Goal: Task Accomplishment & Management: Complete application form

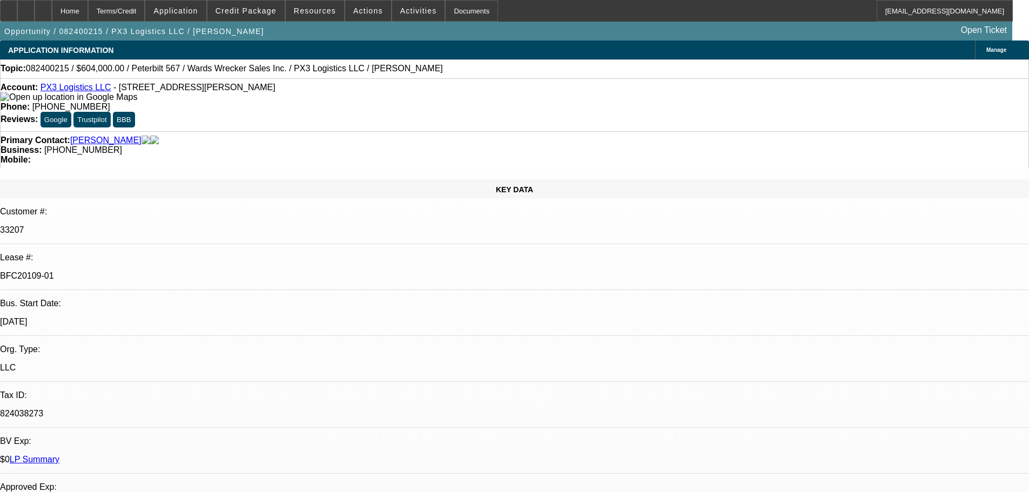
select select "0"
select select "2"
select select "0"
select select "6"
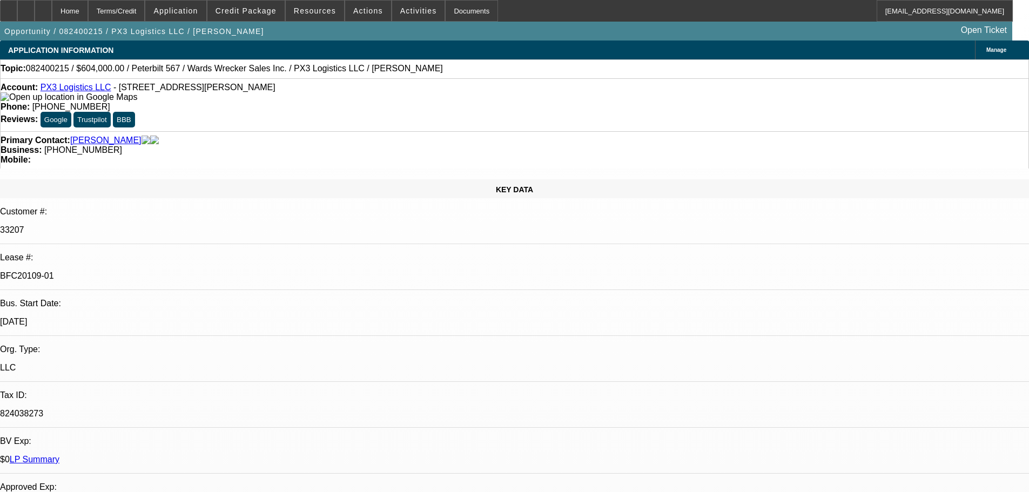
select select "0"
select select "2"
select select "0"
select select "6"
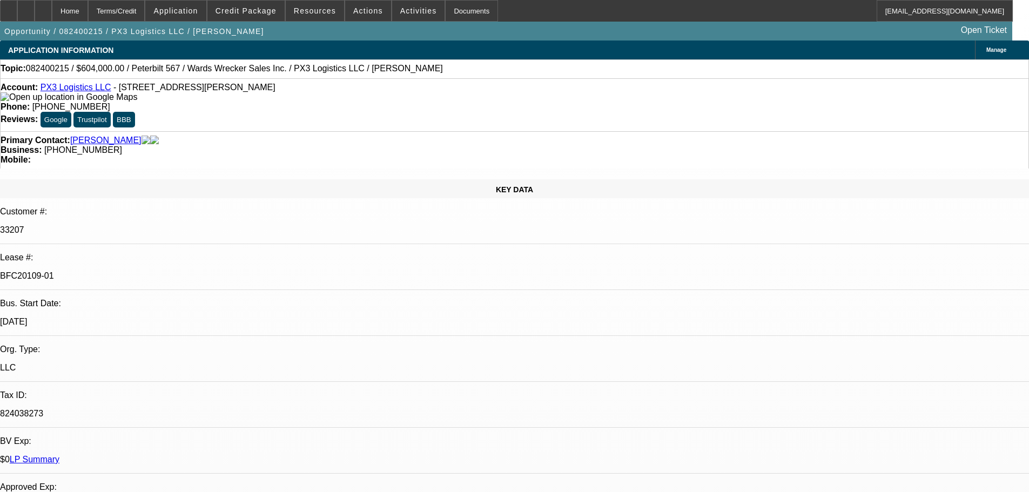
select select "0"
select select "2"
select select "0"
select select "6"
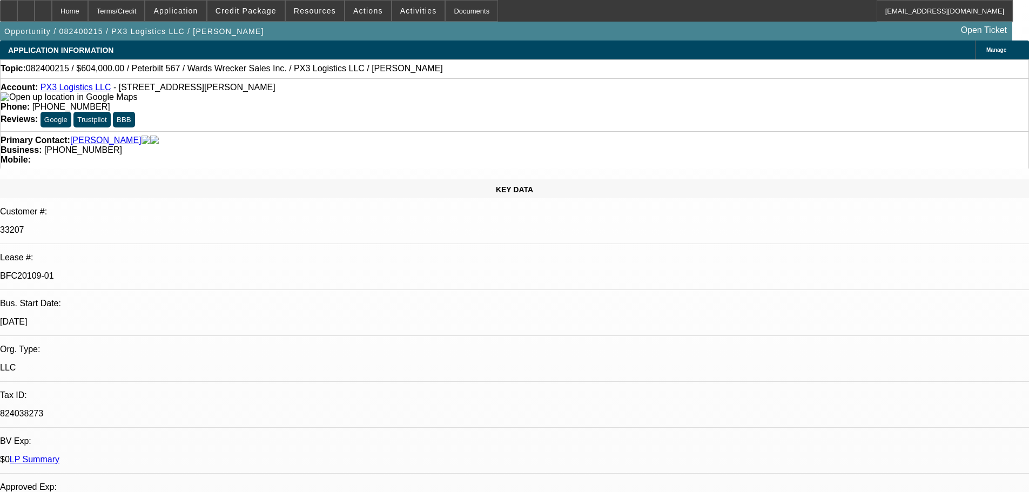
select select "0"
select select "2"
select select "0"
select select "6"
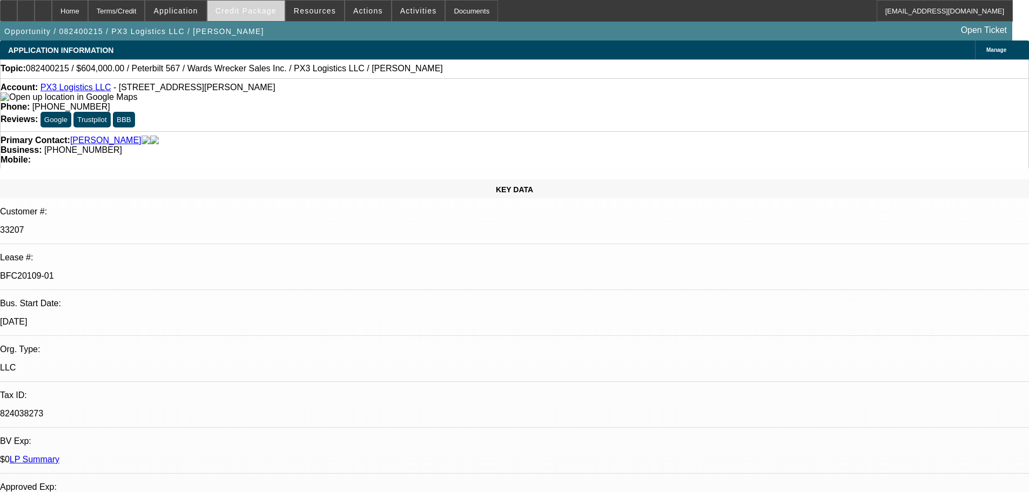
click at [239, 11] on span "Credit Package" at bounding box center [246, 10] width 61 height 9
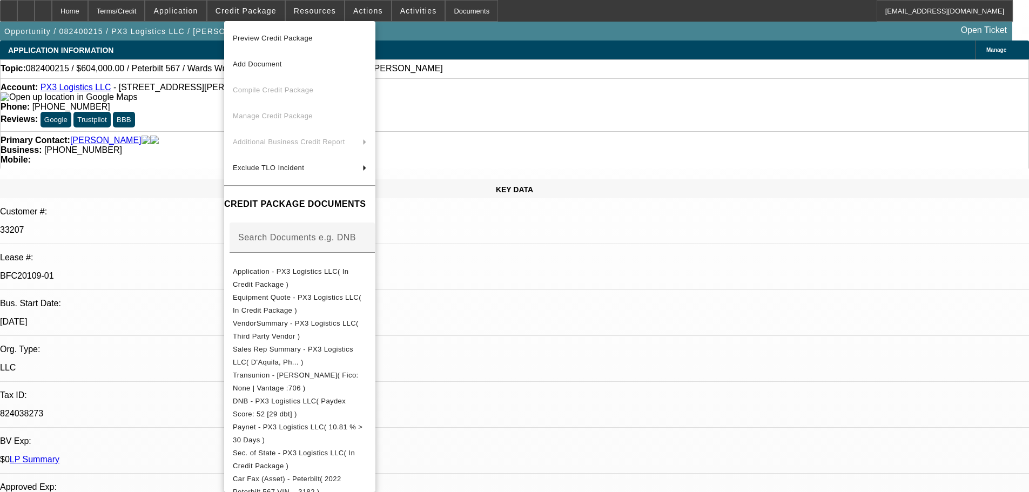
click at [736, 418] on div at bounding box center [514, 246] width 1029 height 492
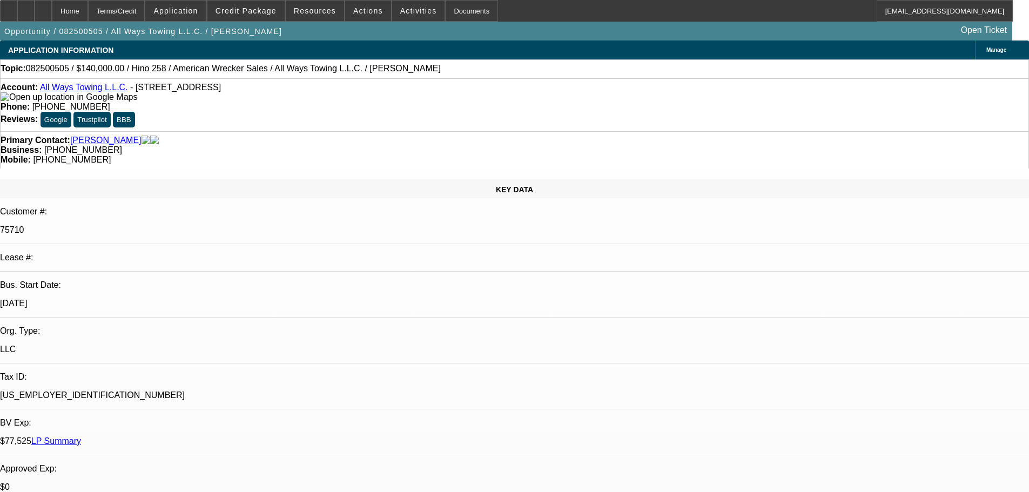
select select "0"
select select "2"
select select "0"
select select "6"
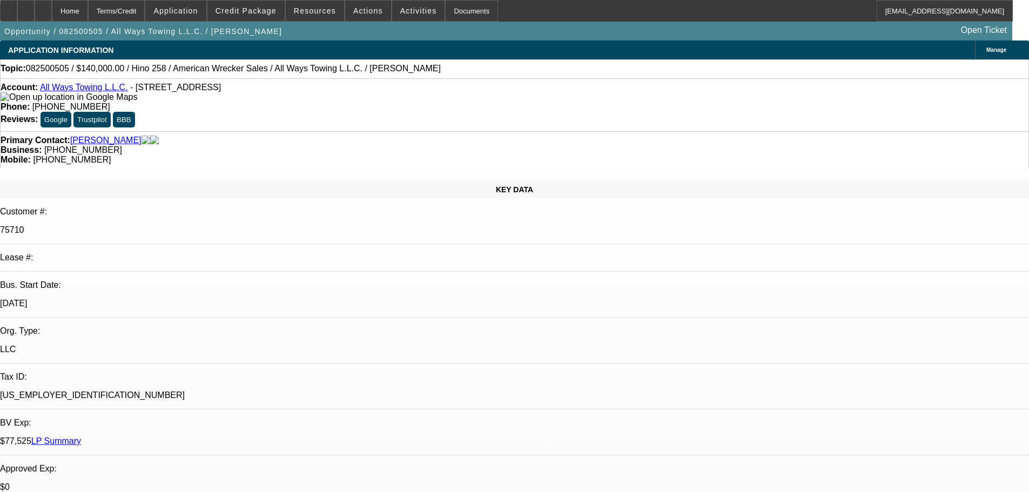
select select "0"
select select "2"
select select "0"
select select "6"
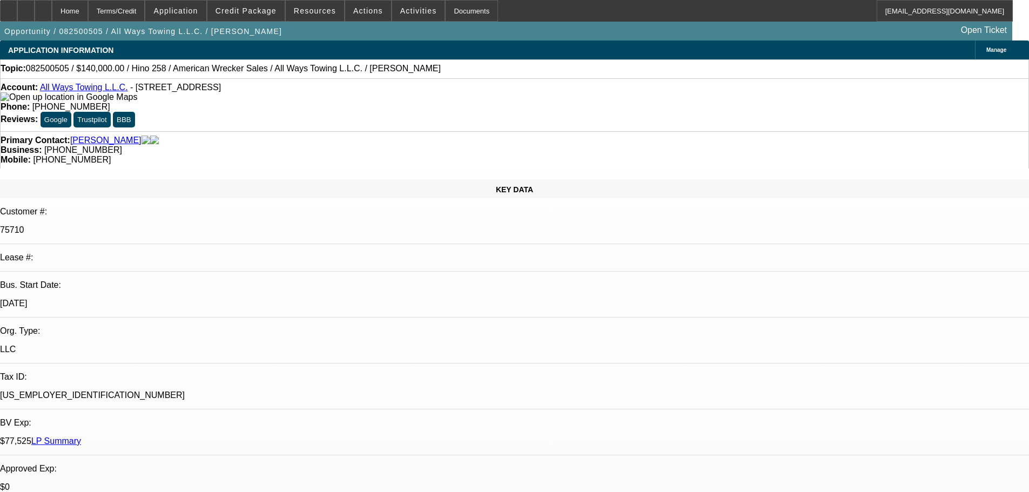
select select "0"
select select "2"
select select "0"
select select "6"
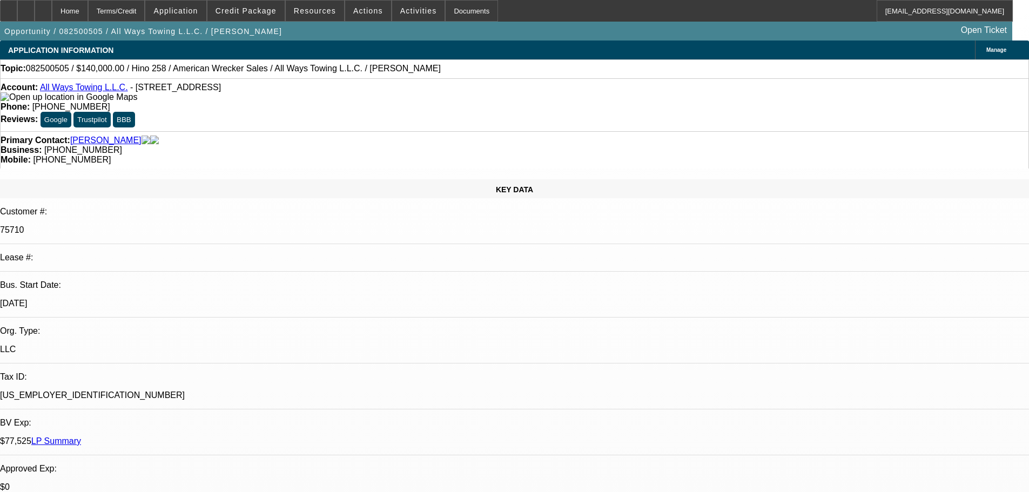
click at [81, 437] on link "LP Summary" at bounding box center [56, 441] width 50 height 9
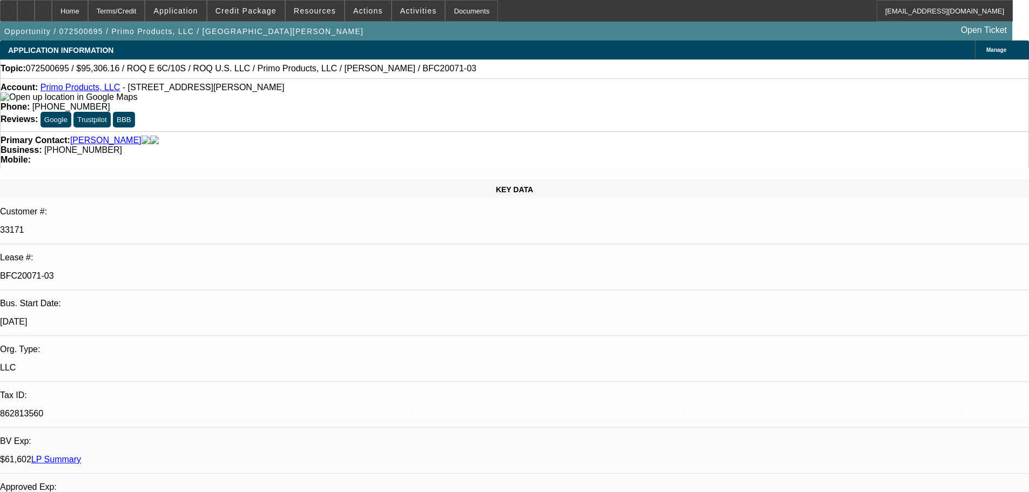
select select "0"
select select "2"
select select "0.1"
select select "4"
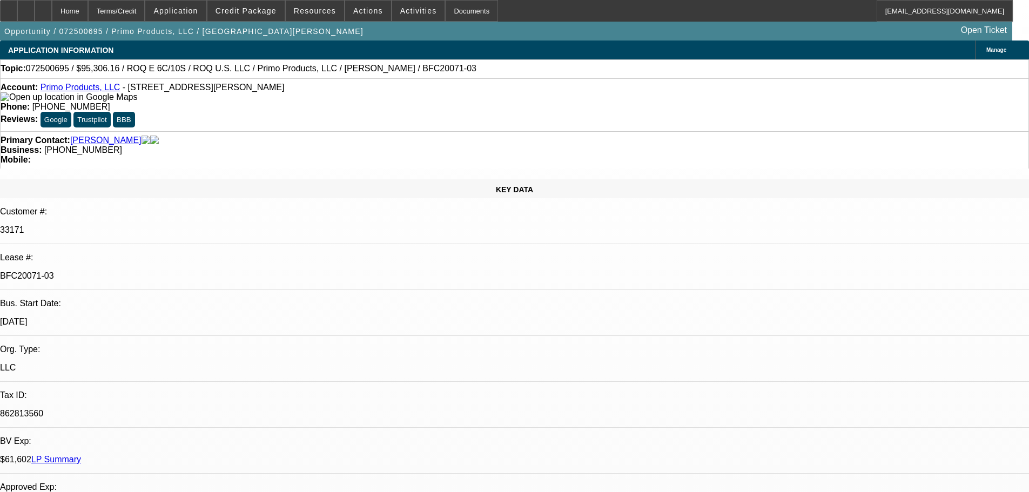
select select "0"
select select "2"
select select "0.1"
select select "4"
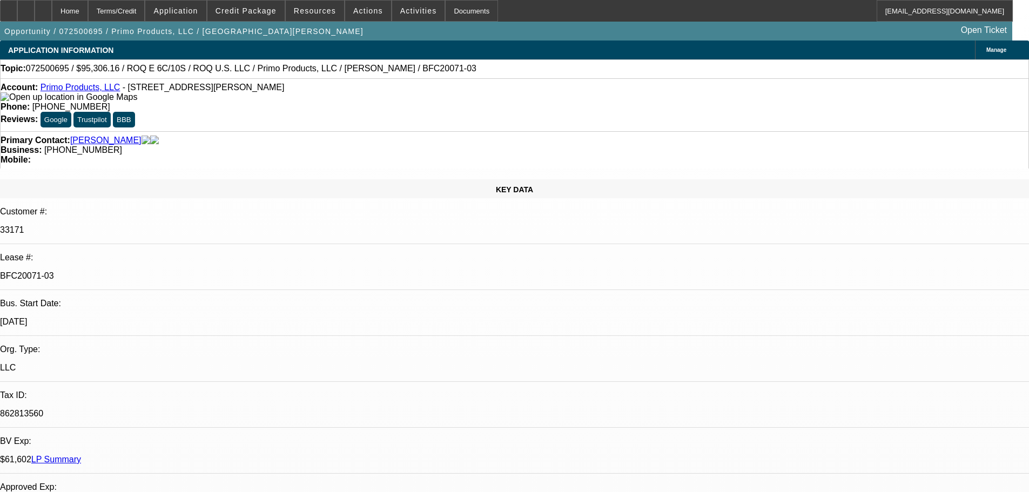
select select "0"
select select "2"
select select "0.1"
select select "4"
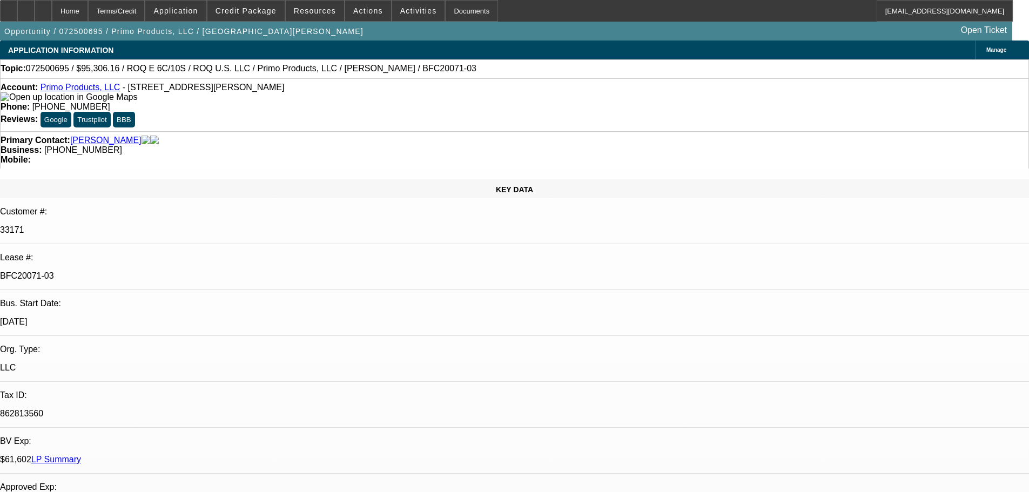
select select "0"
select select "2"
select select "0.1"
select select "4"
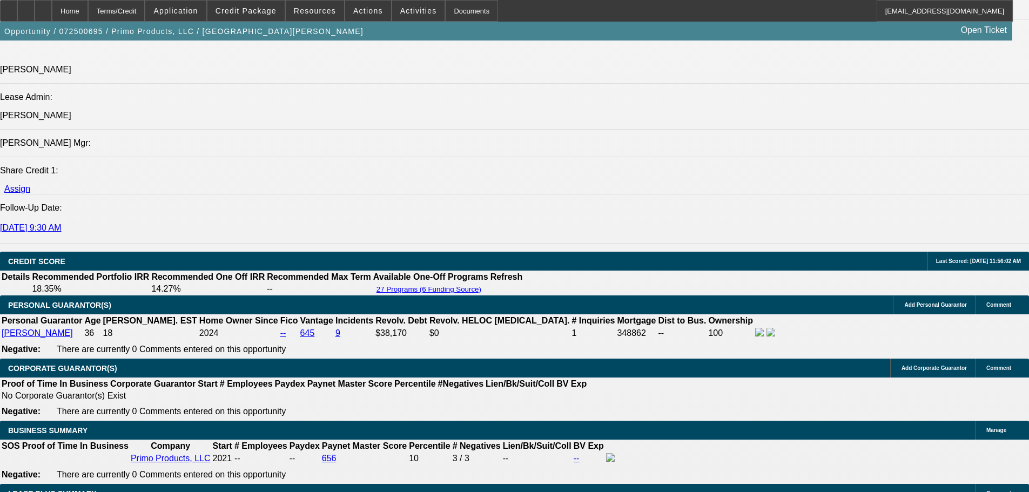
scroll to position [1734, 0]
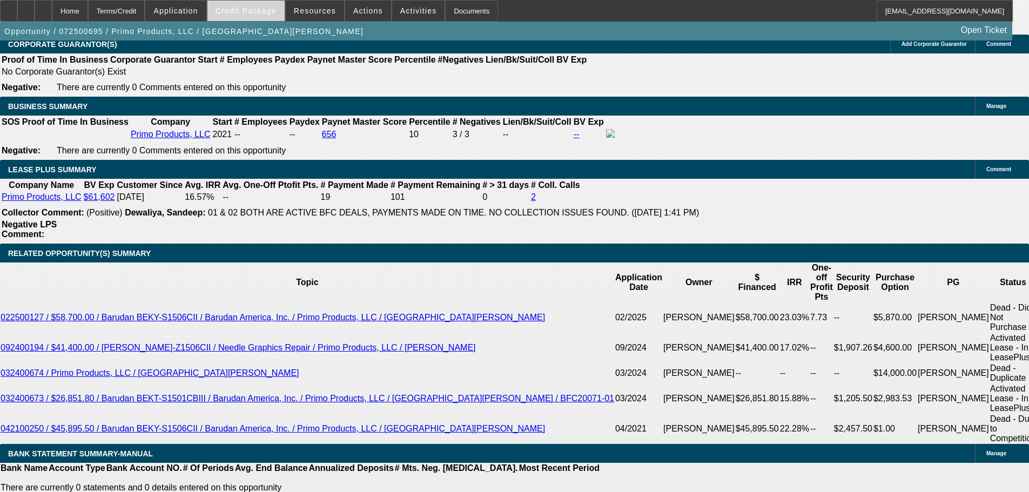
click at [261, 15] on span at bounding box center [246, 11] width 77 height 26
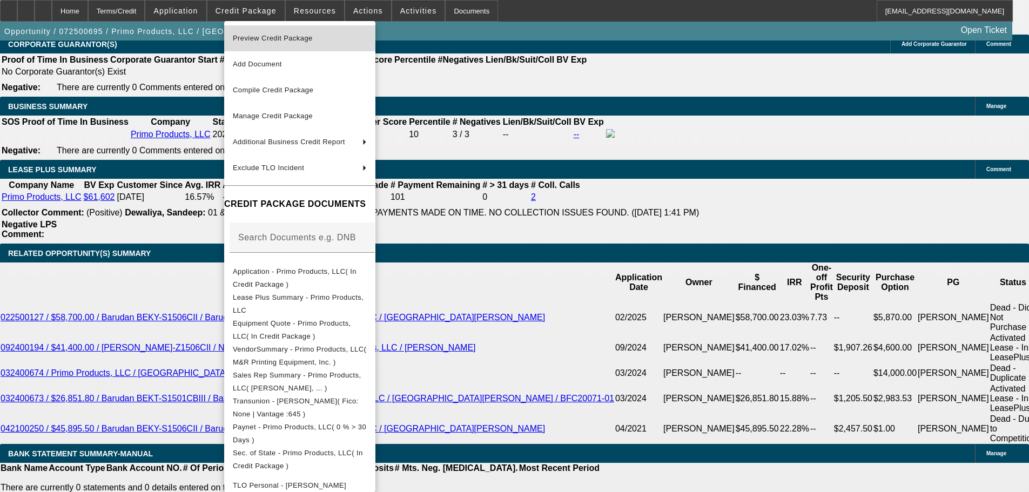
click at [272, 37] on span "Preview Credit Package" at bounding box center [273, 38] width 80 height 8
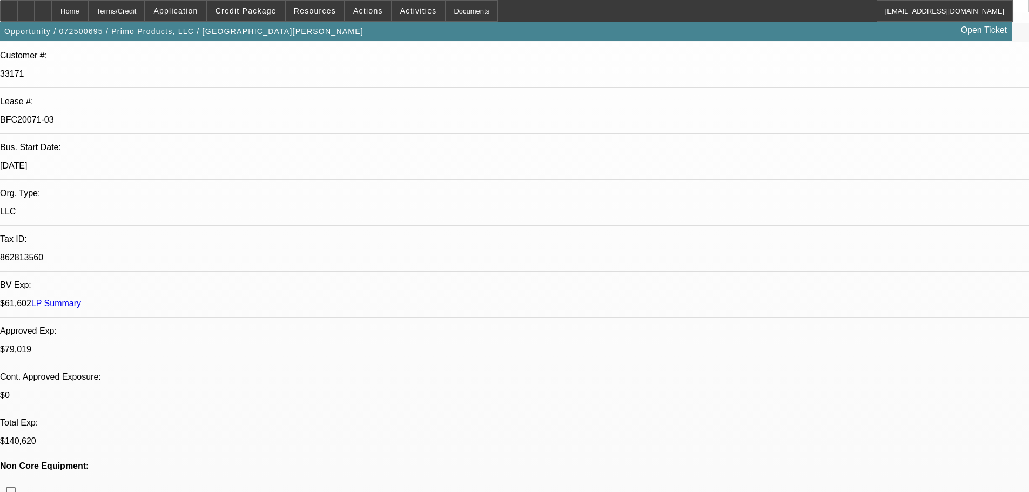
scroll to position [167, 0]
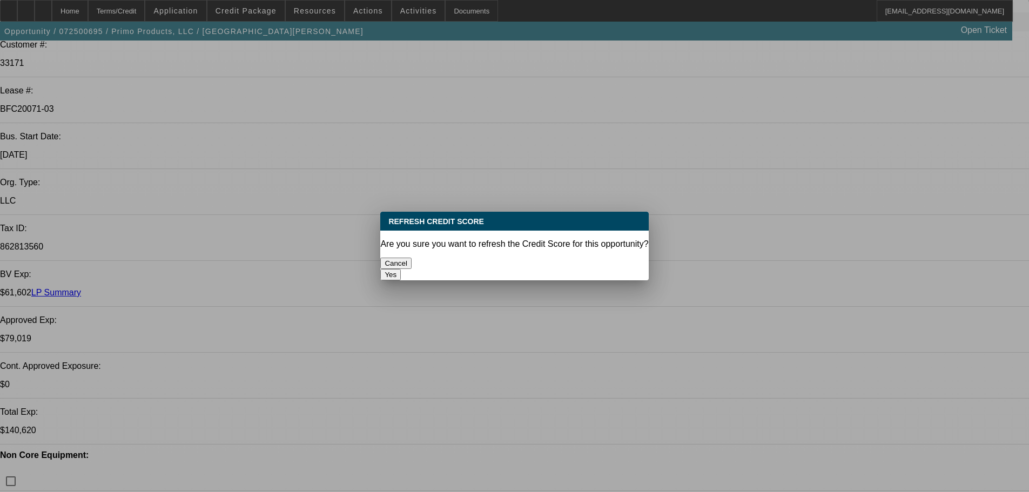
scroll to position [0, 0]
click at [401, 269] on button "Yes" at bounding box center [390, 274] width 21 height 11
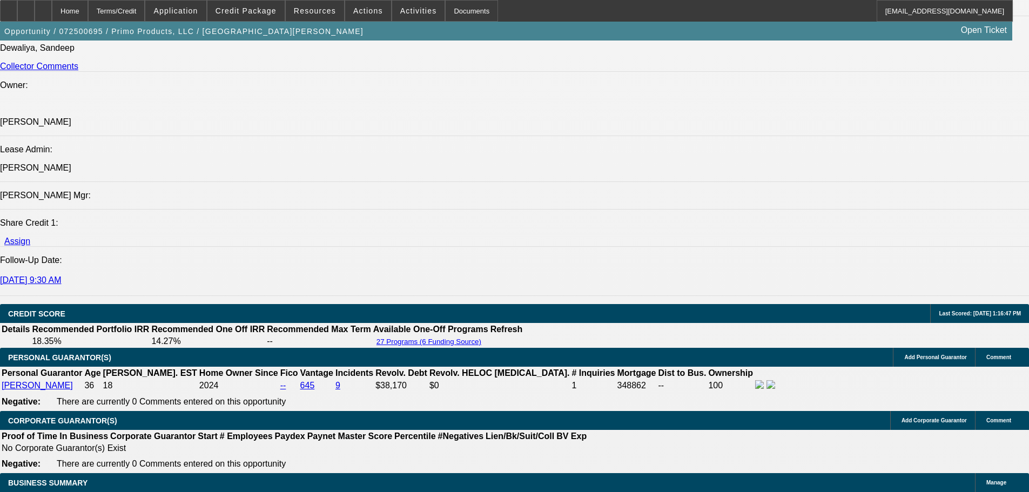
scroll to position [1356, 0]
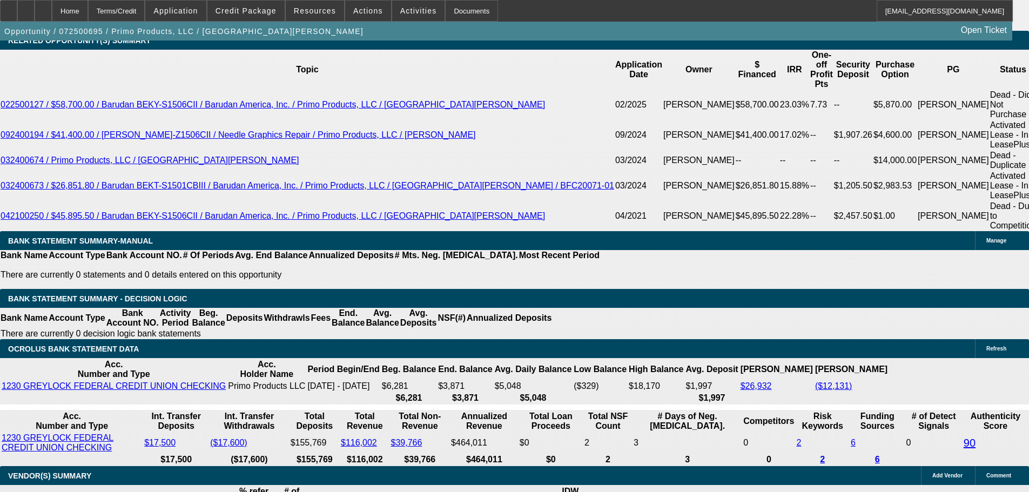
scroll to position [1950, 0]
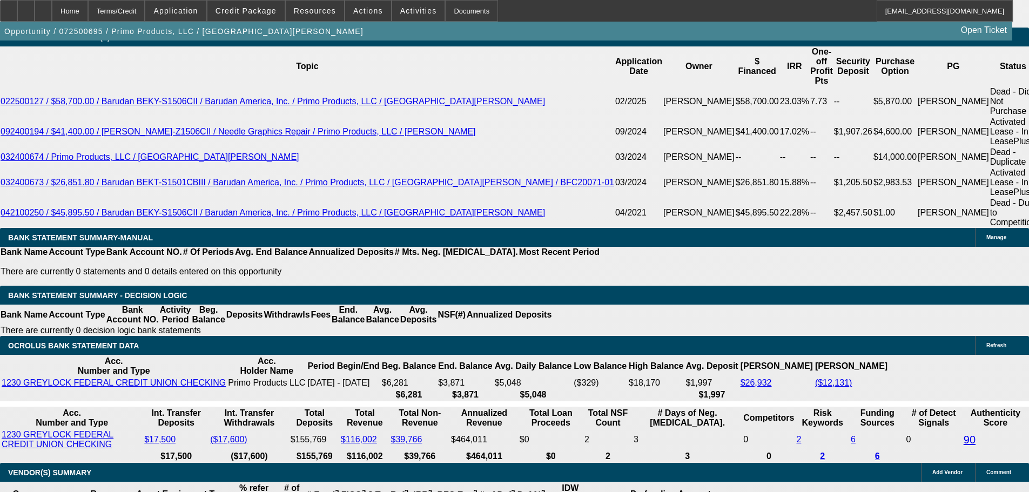
select select "5"
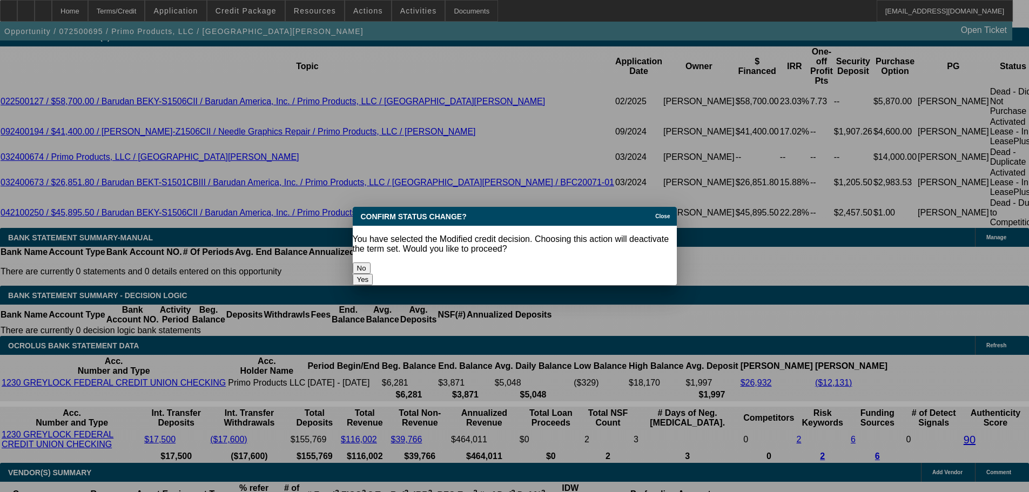
click at [373, 274] on button "Yes" at bounding box center [363, 279] width 21 height 11
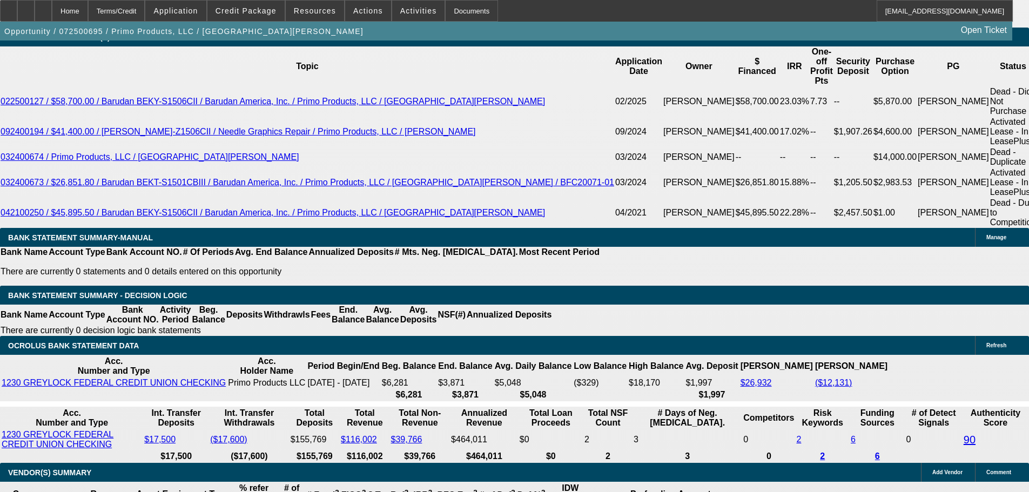
scroll to position [1950, 0]
select select "0"
select select "2"
select select "0.1"
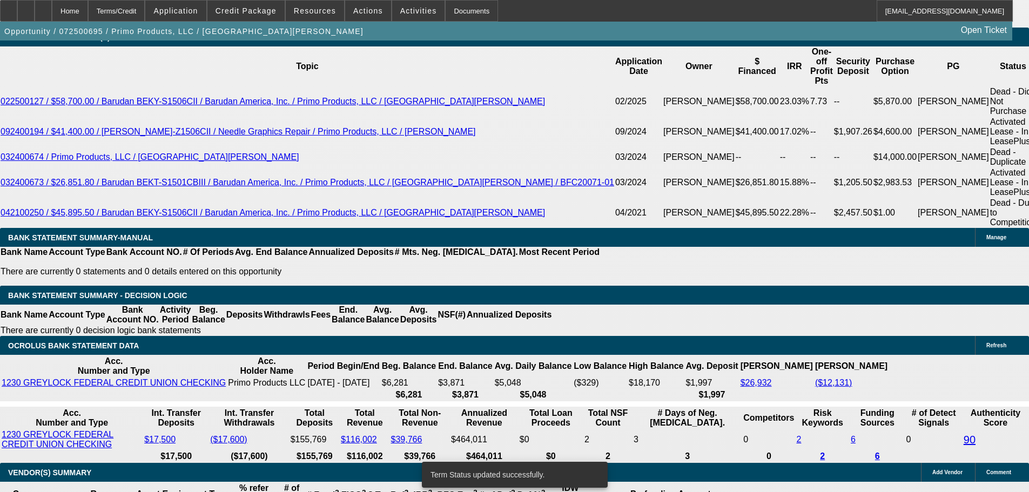
select select "4"
select select "0"
select select "2"
select select "0.1"
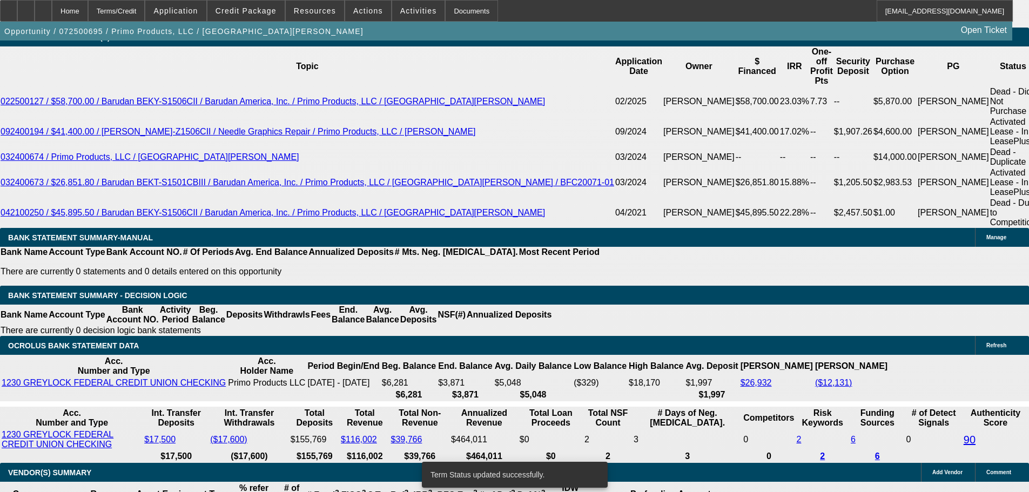
select select "4"
select select "0"
select select "2"
select select "0.1"
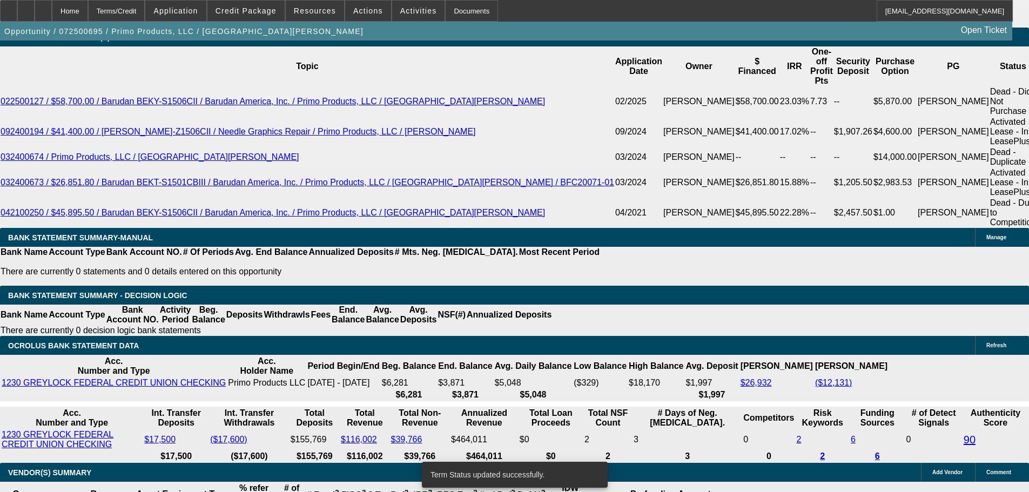
select select "4"
select select "0"
select select "2"
select select "0.1"
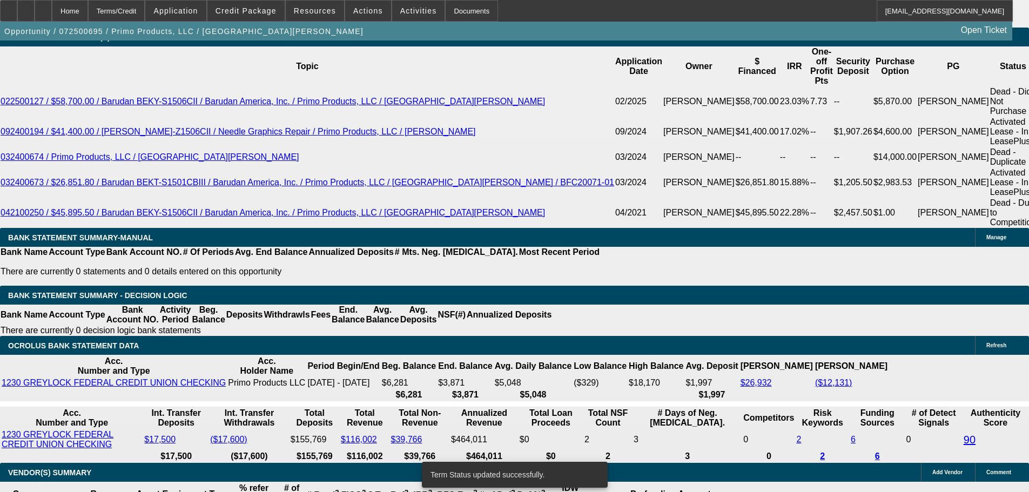
select select "4"
select select "5"
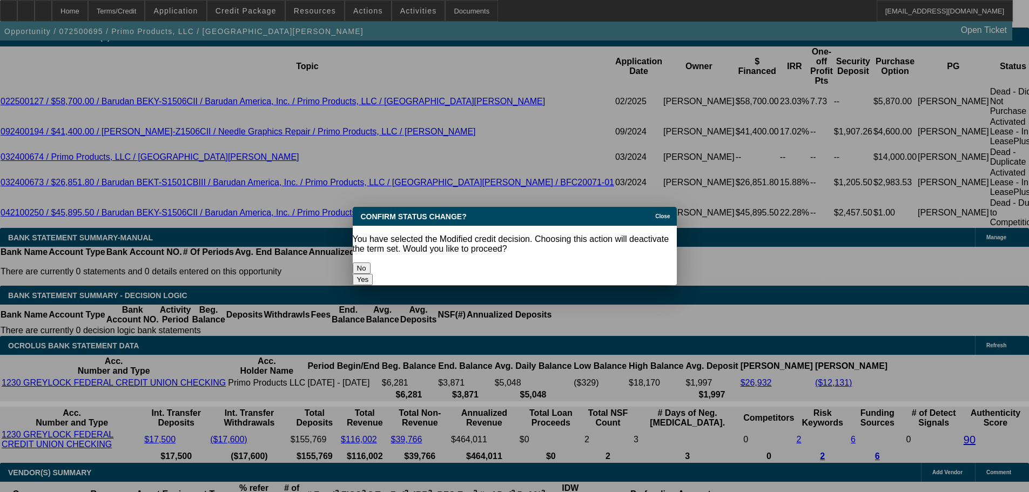
click at [373, 274] on button "Yes" at bounding box center [363, 279] width 21 height 11
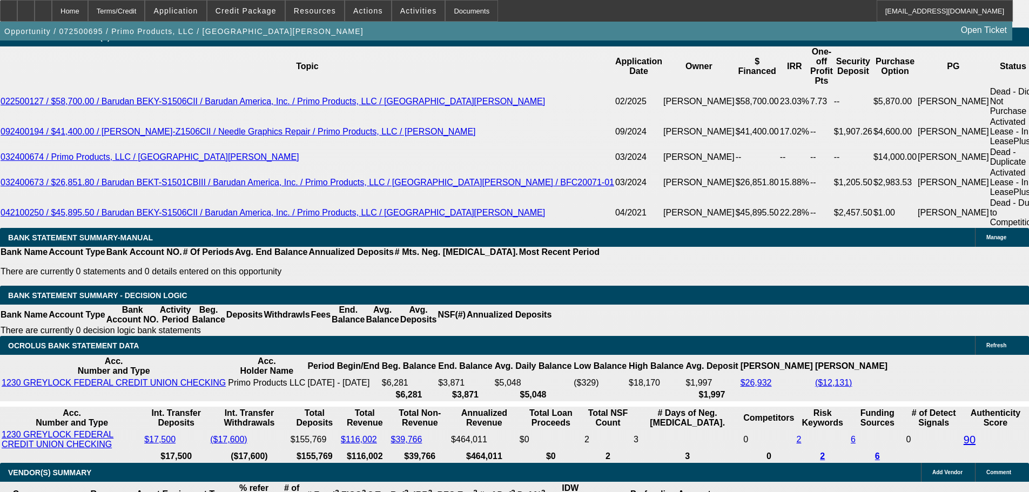
scroll to position [1950, 0]
select select "0"
select select "2"
select select "0.1"
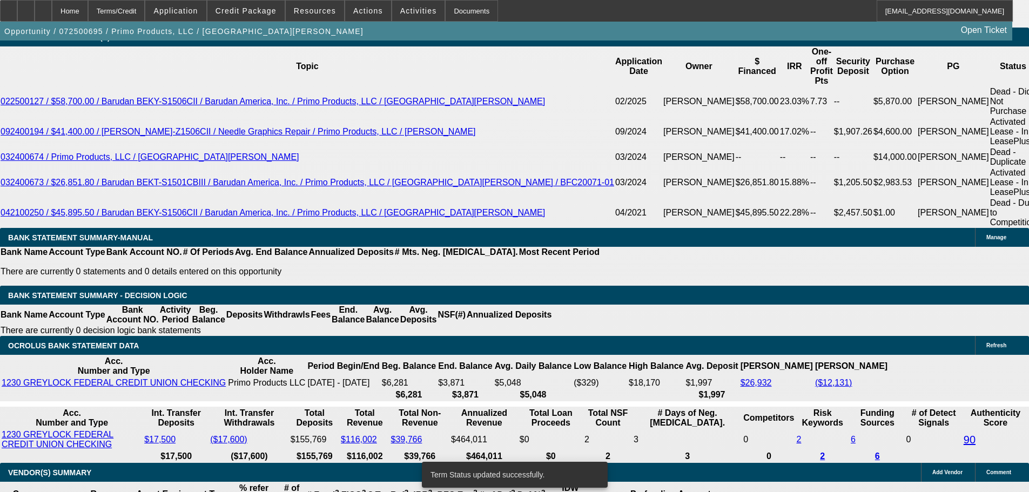
select select "4"
select select "0"
select select "2"
select select "0.1"
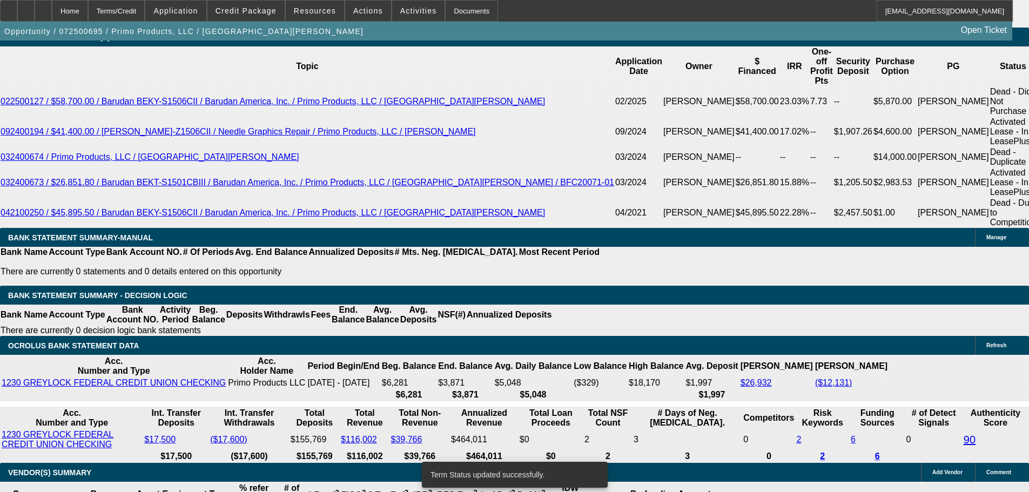
select select "4"
select select "0"
select select "2"
select select "0.1"
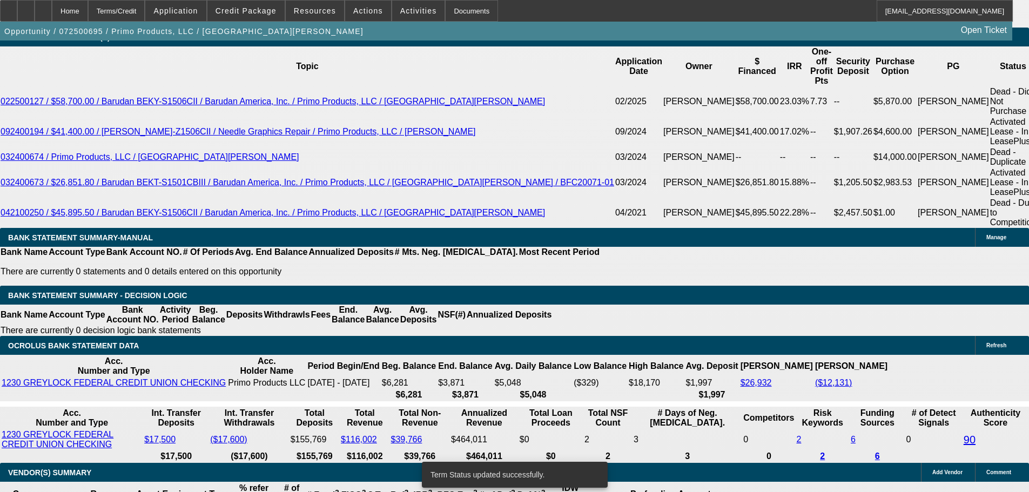
select select "4"
select select "0"
select select "2"
select select "0.1"
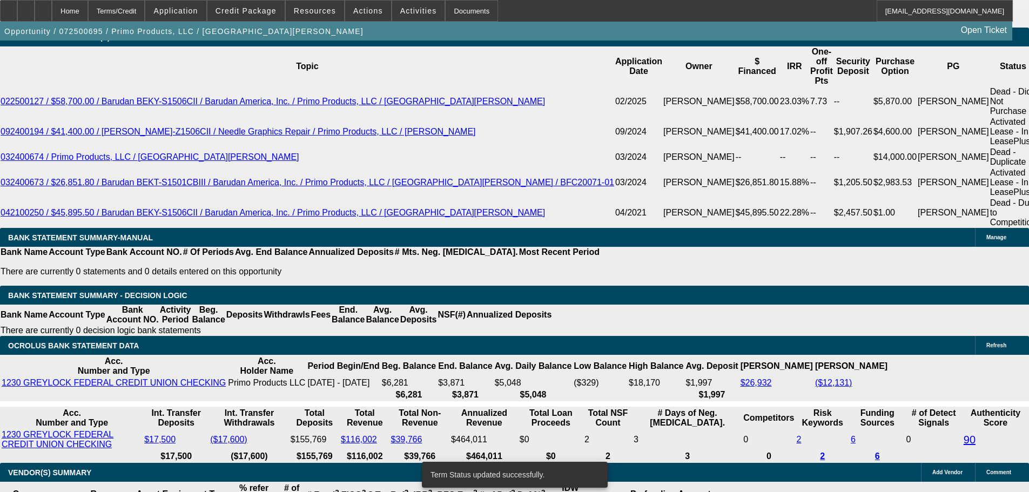
select select "4"
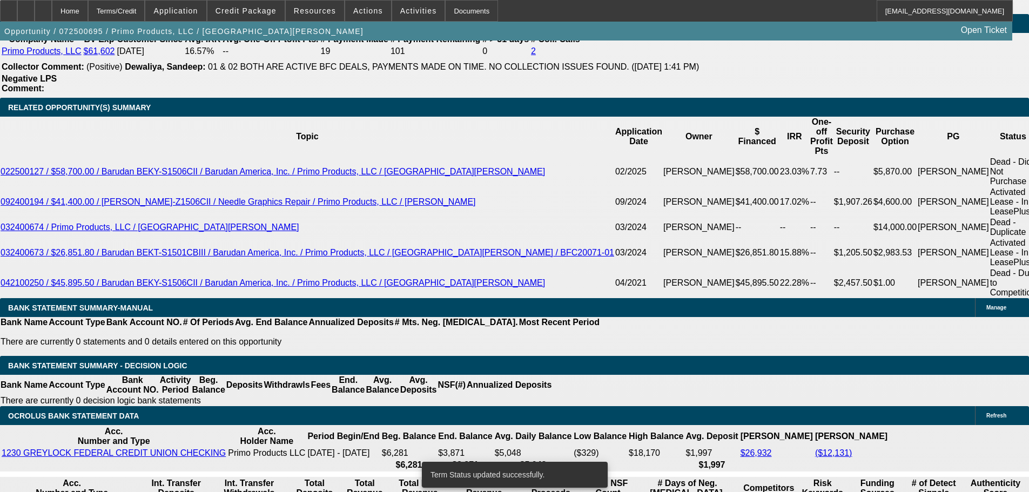
scroll to position [1788, 0]
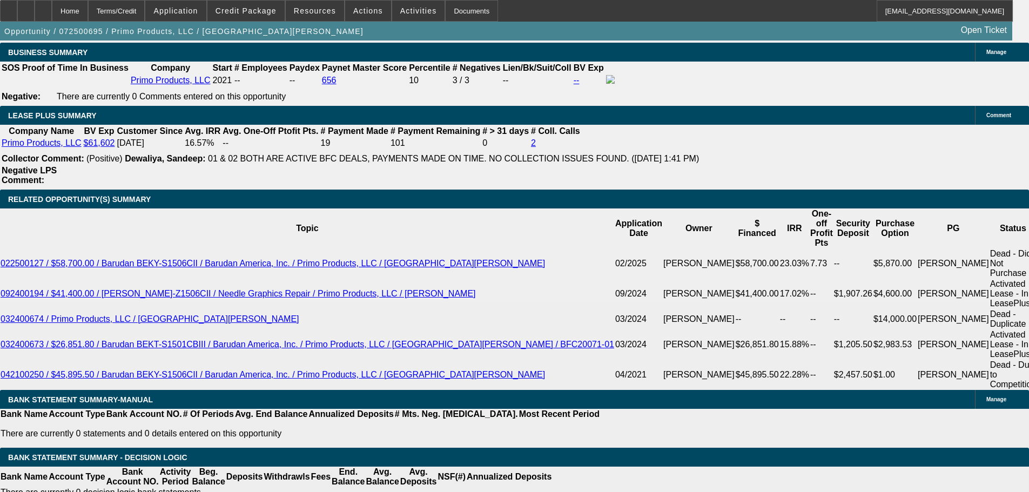
drag, startPoint x: 337, startPoint y: 189, endPoint x: 389, endPoint y: 192, distance: 51.4
type input "$7,500.00"
type input "UNKNOWN"
type input "$3,758.96"
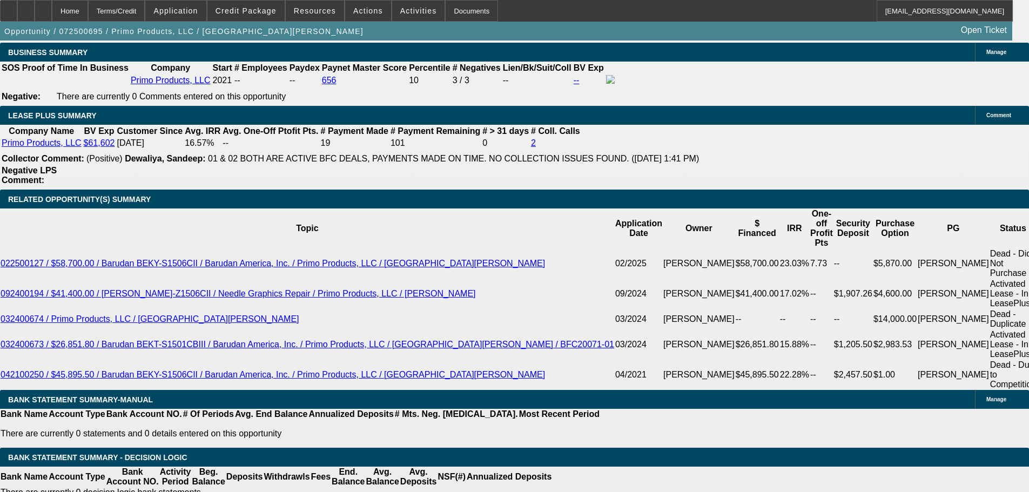
type input "$1,879.48"
drag, startPoint x: 215, startPoint y: 185, endPoint x: 278, endPoint y: 181, distance: 63.4
type input "$7,500.00"
type input "UNKNOWN"
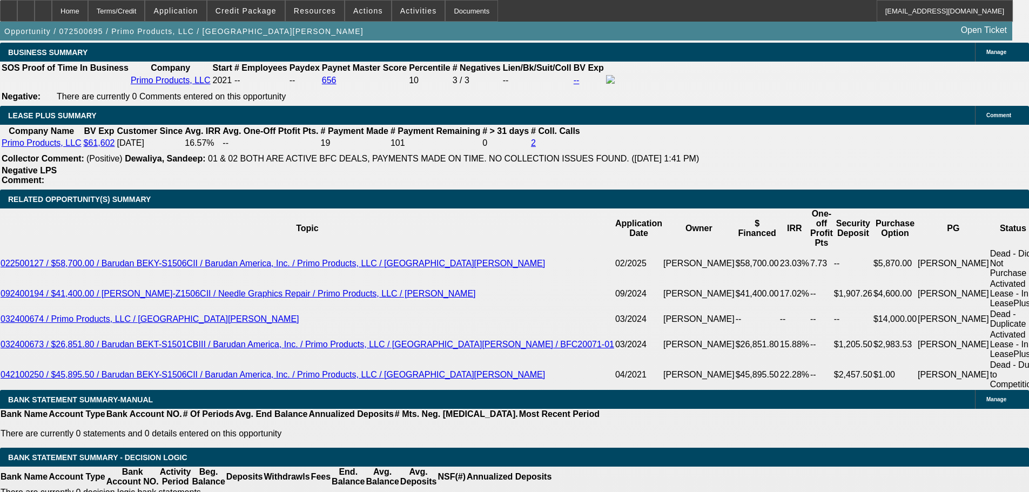
type input "$4,122.70"
type input "$2,061.35"
drag, startPoint x: 366, startPoint y: 271, endPoint x: 433, endPoint y: 269, distance: 66.5
type input "1"
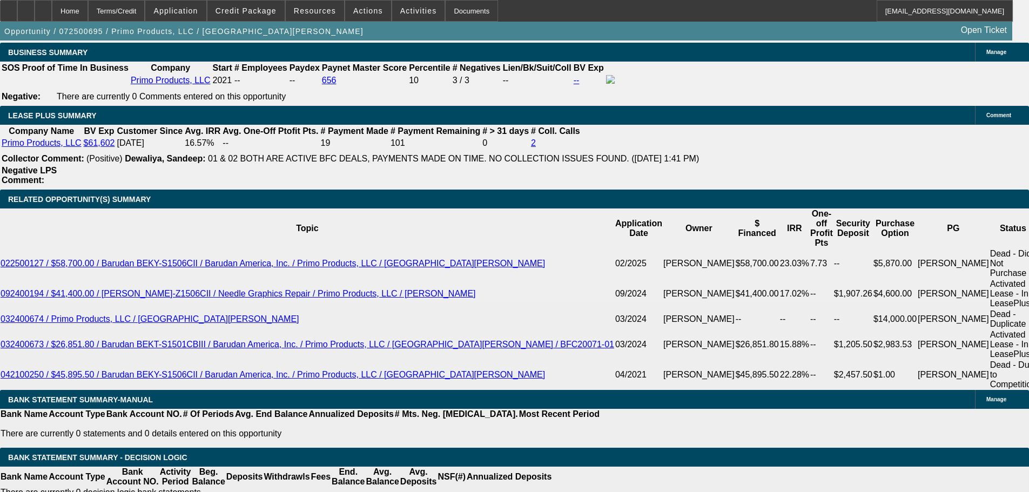
type input "$2,513.98"
type input "$1,256.99"
type input "15"
type input "$3,713.32"
type input "$1,856.66"
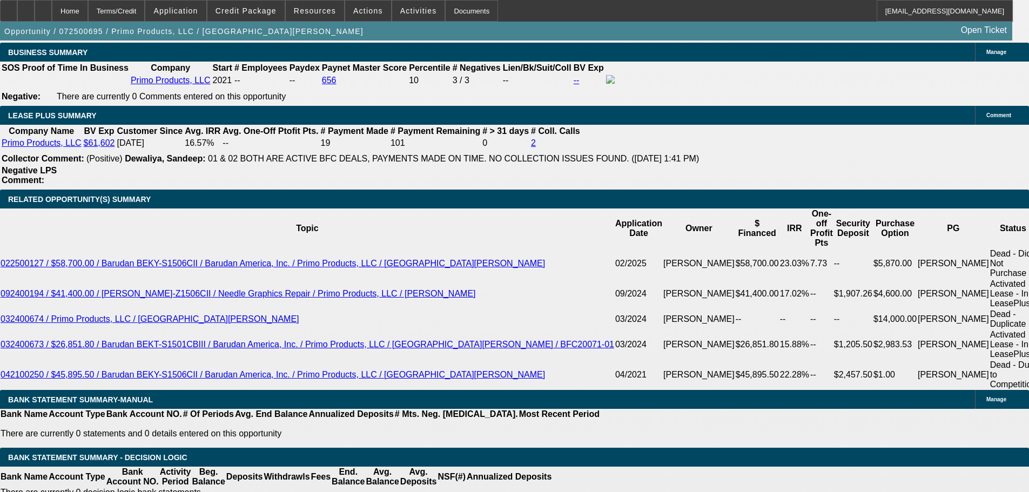
type input "15.7"
type input "$3,780.40"
type input "$1,890.20"
type input "15.7"
type input "$3,780.40"
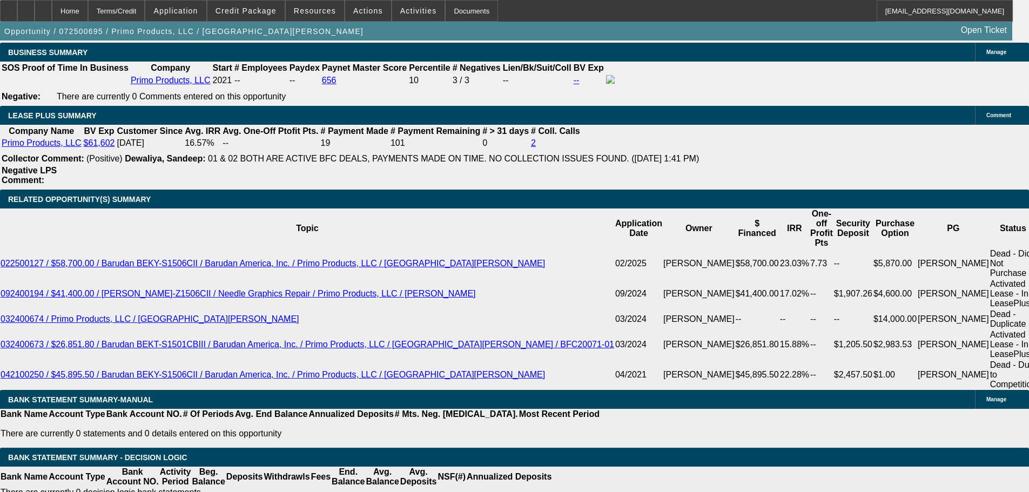
type input "14."
type input "$4,086.20"
type input "$2,043.10"
type input "14.6"
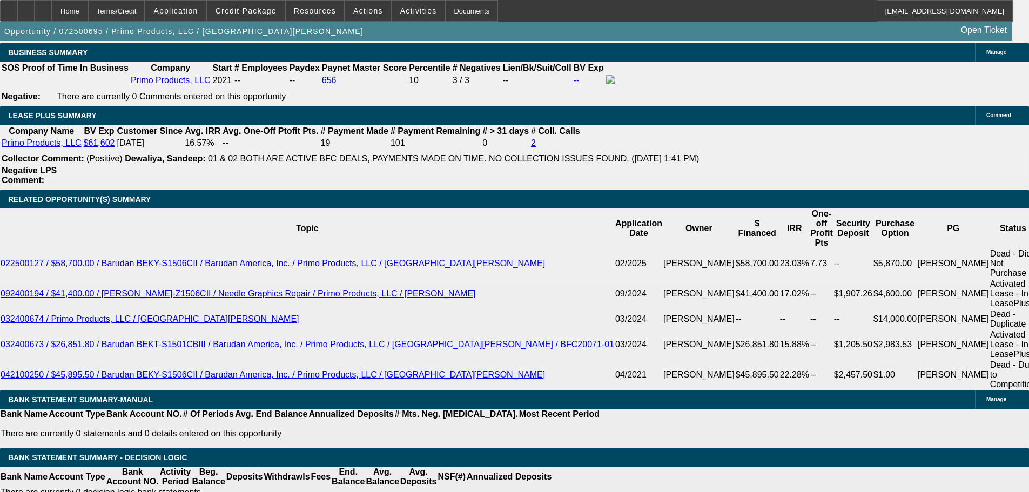
type input "$4,141.02"
type input "$2,070.51"
type input "14.6"
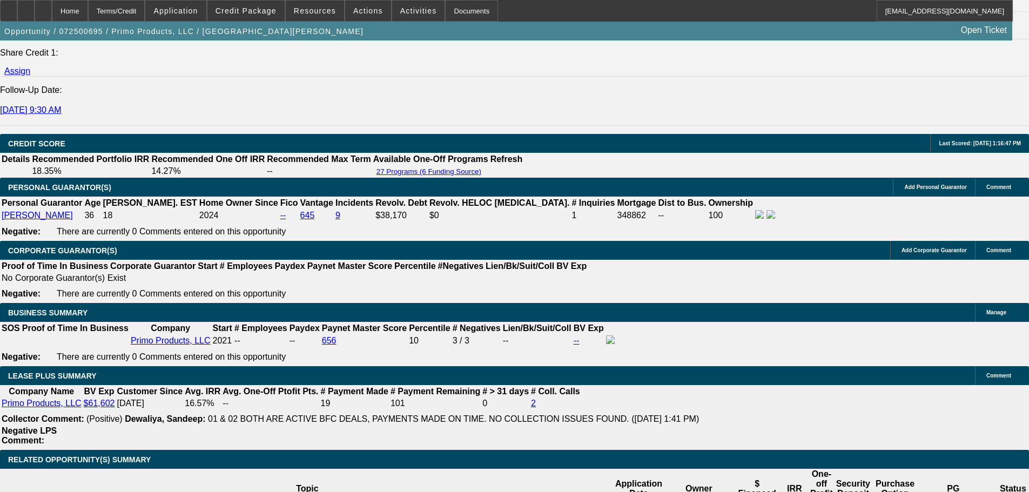
scroll to position [1518, 0]
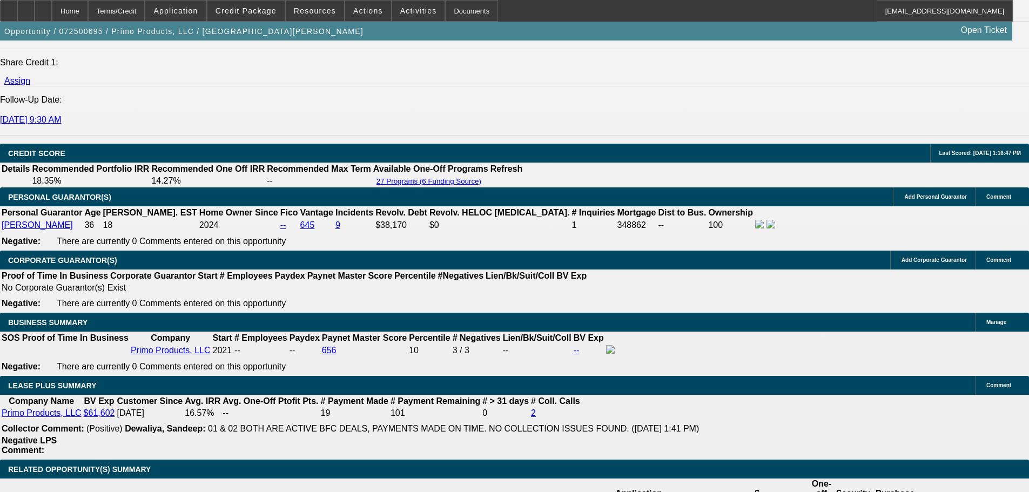
type input "$4,141.02"
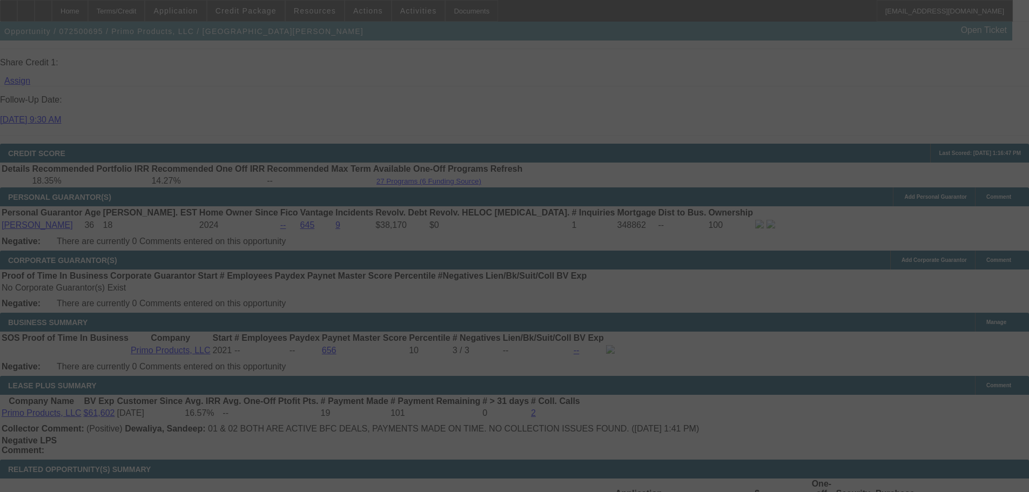
select select "0"
select select "2"
select select "0.1"
select select "4"
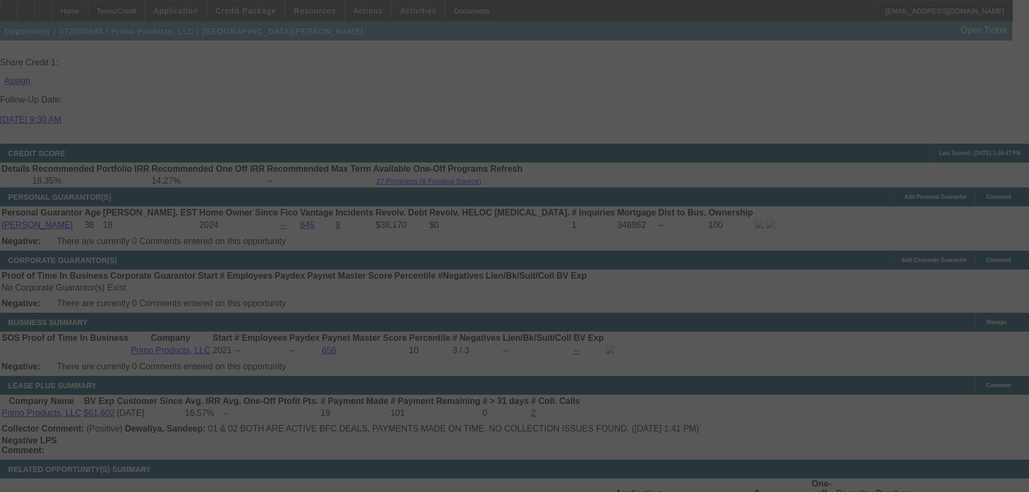
select select "0"
select select "2"
select select "0.1"
select select "4"
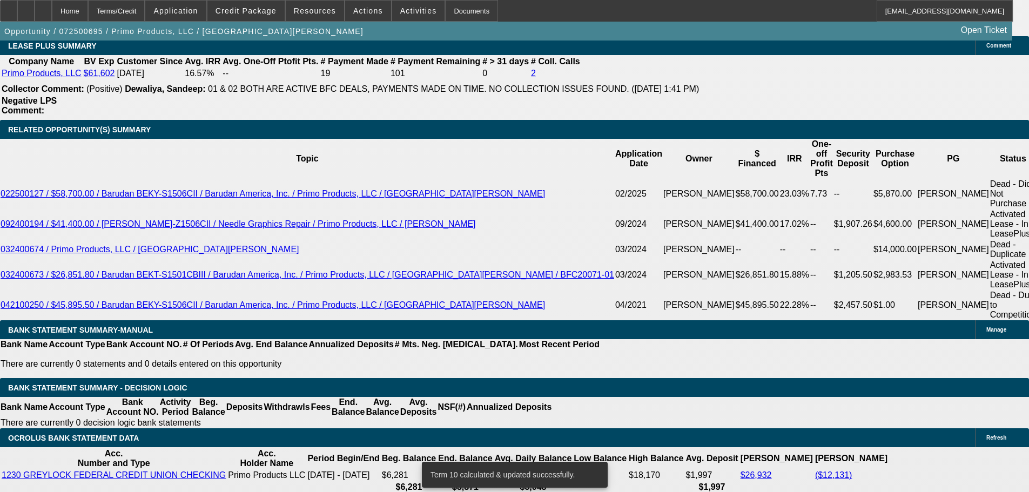
scroll to position [2004, 0]
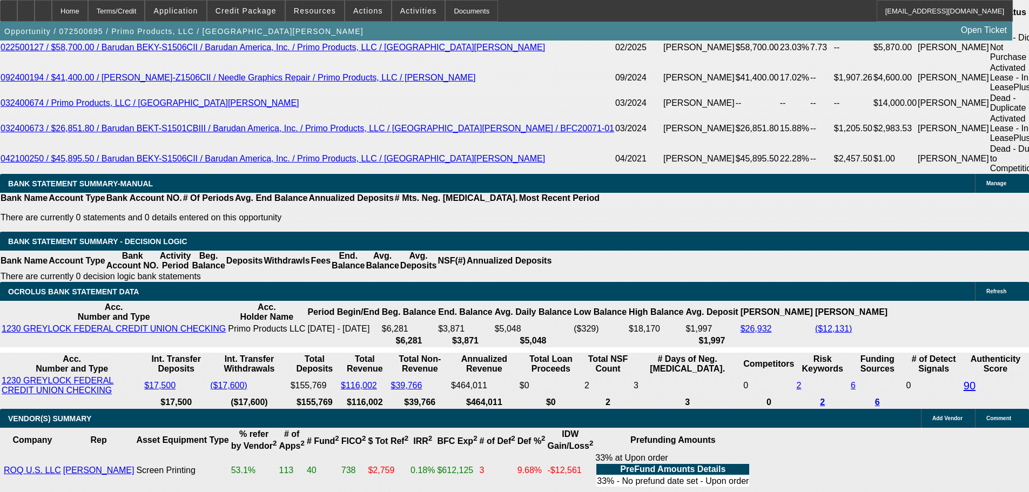
select select "3"
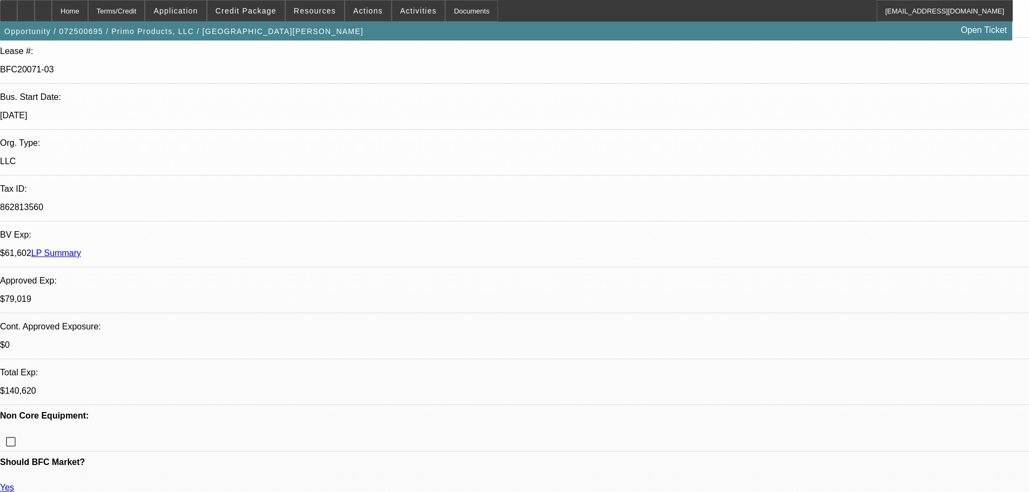
scroll to position [378, 0]
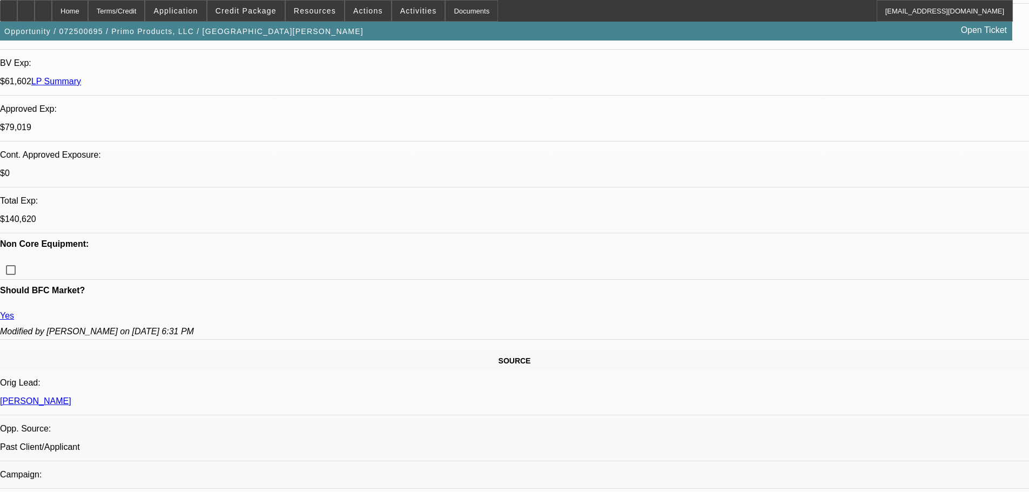
type textarea "A"
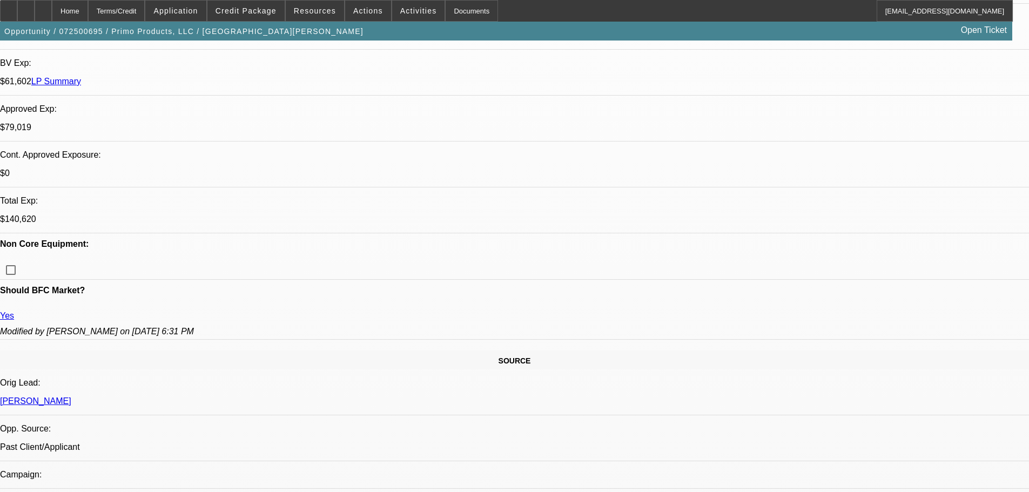
type textarea "INCREASED EXPOSIRE AND A WHOPPING $15,000 OF THIS DEAL FOR ROQ IS INSTALLATION/…"
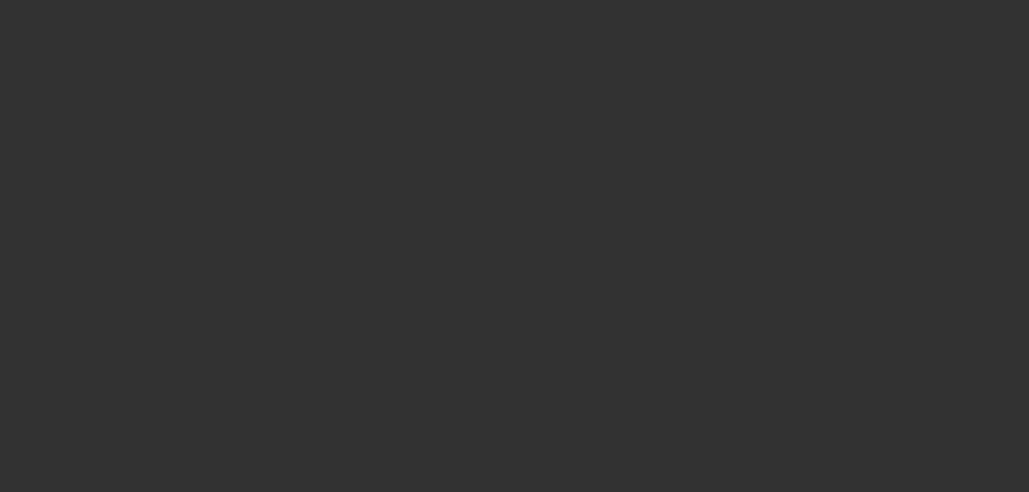
scroll to position [0, 0]
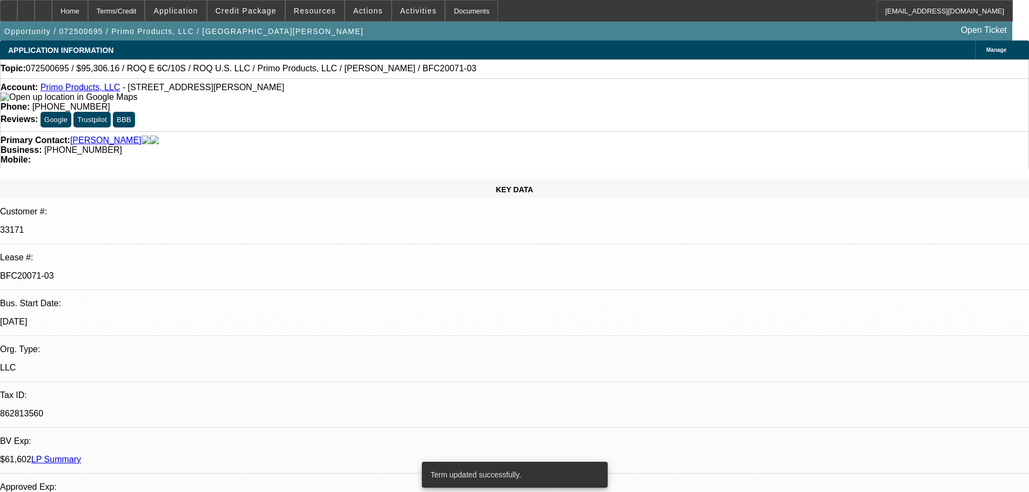
select select "0"
select select "2"
select select "0.1"
select select "4"
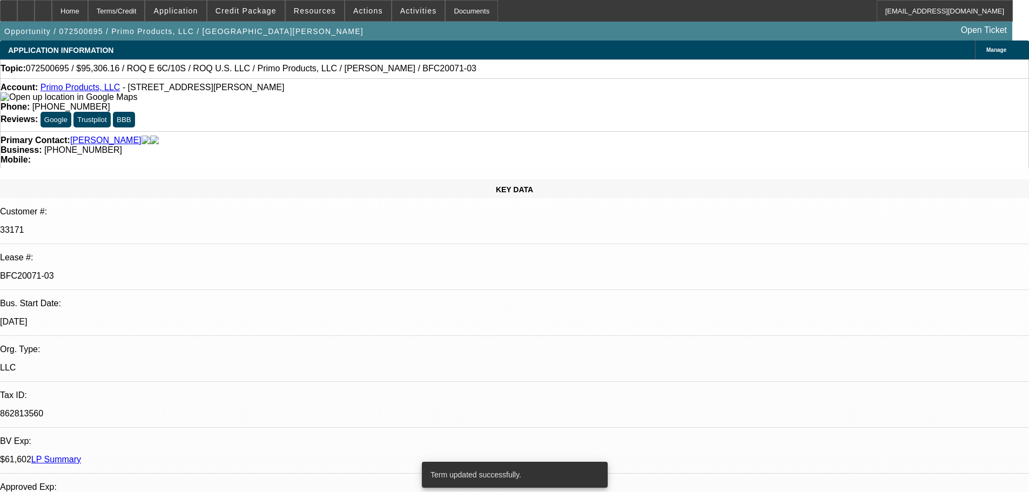
select select "0"
select select "2"
select select "0.1"
select select "4"
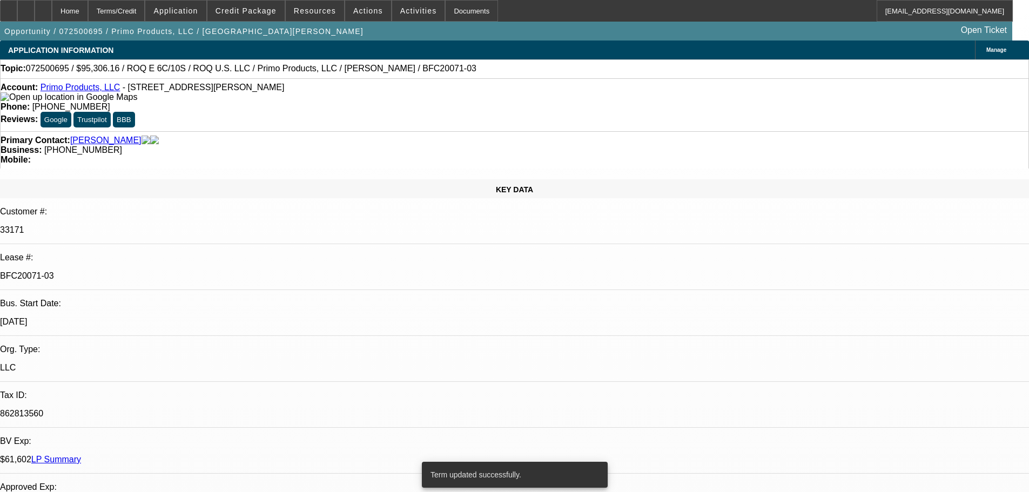
select select "0"
select select "2"
select select "0.1"
select select "4"
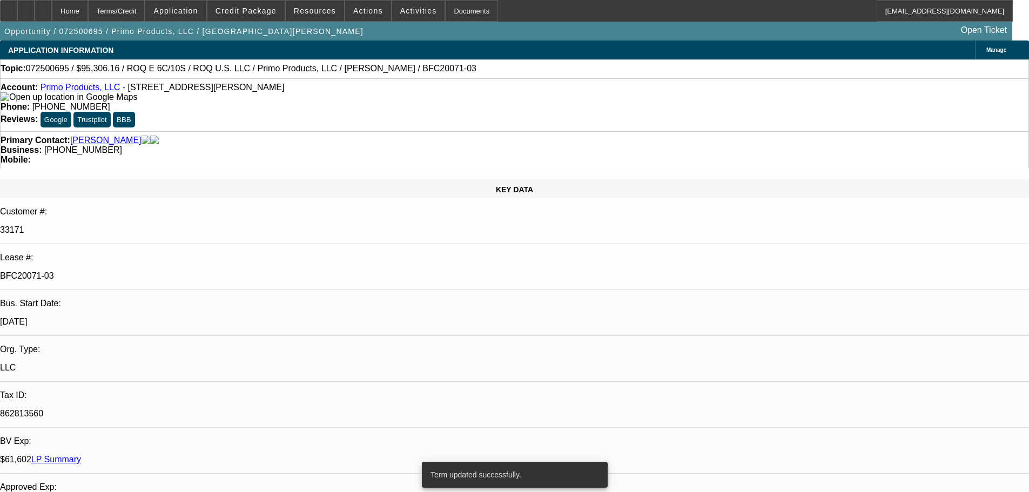
select select "0"
select select "2"
select select "0.1"
select select "4"
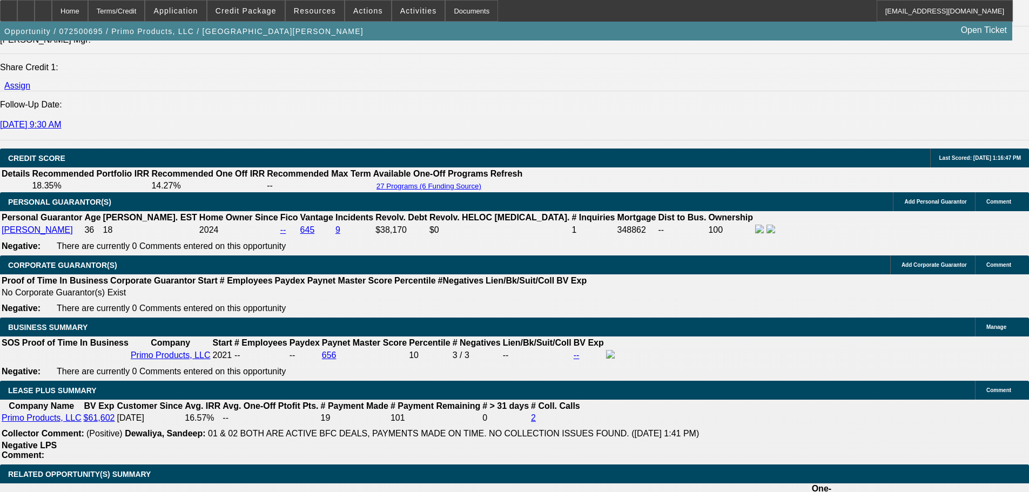
scroll to position [1945, 0]
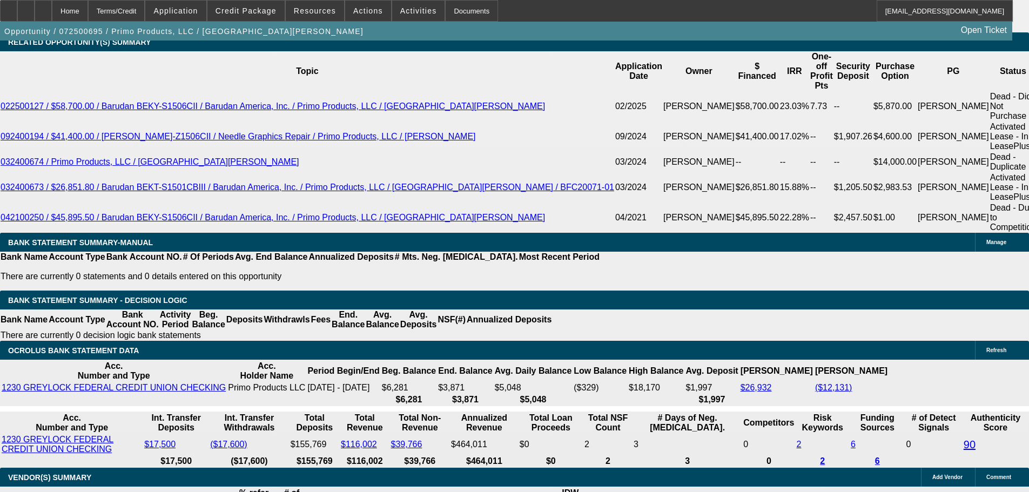
select select "3"
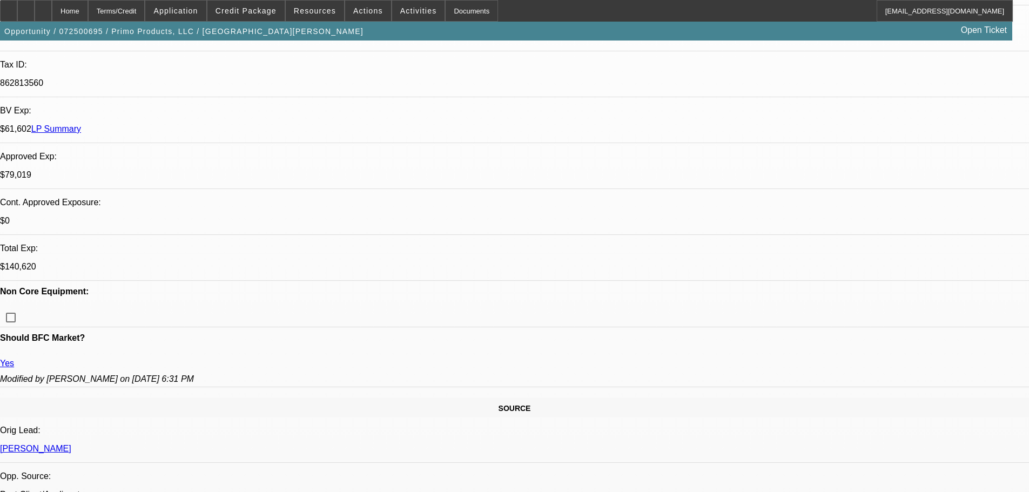
scroll to position [324, 0]
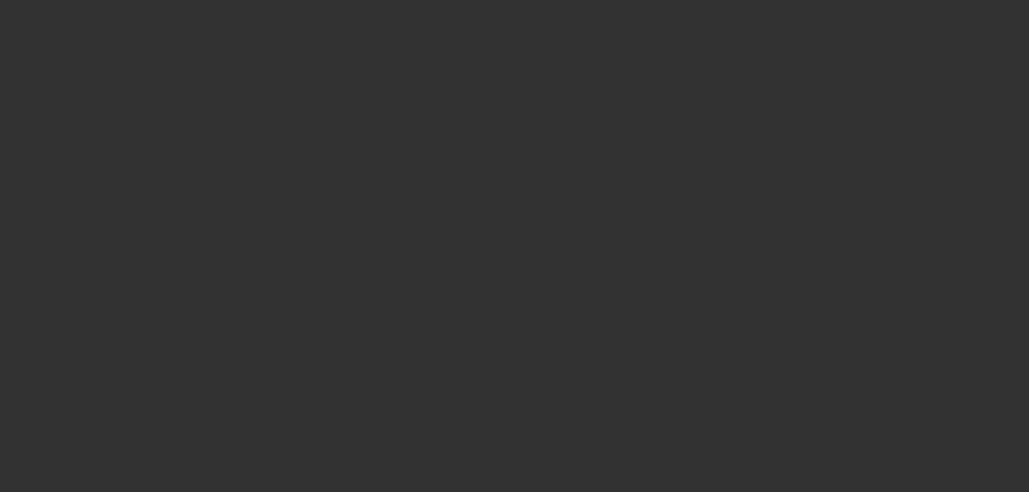
scroll to position [0, 0]
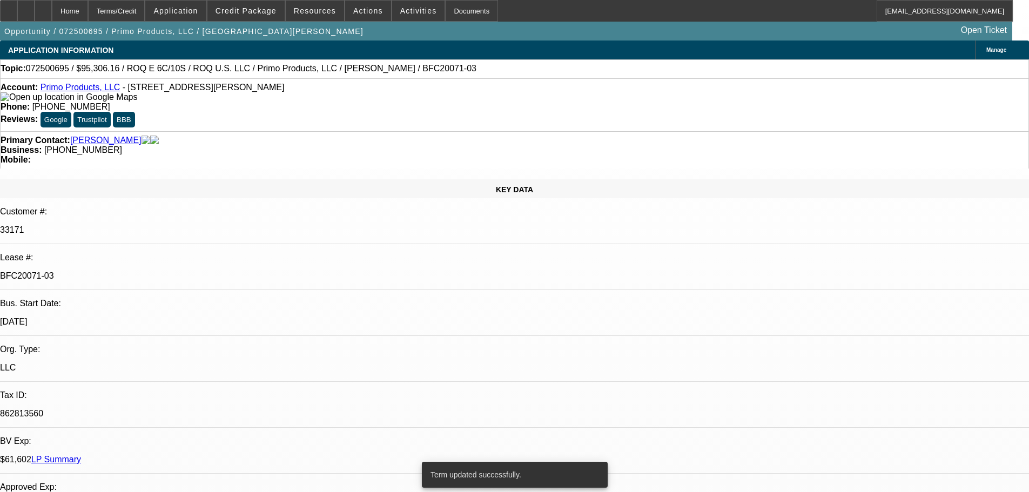
select select "0"
select select "2"
select select "0.1"
select select "4"
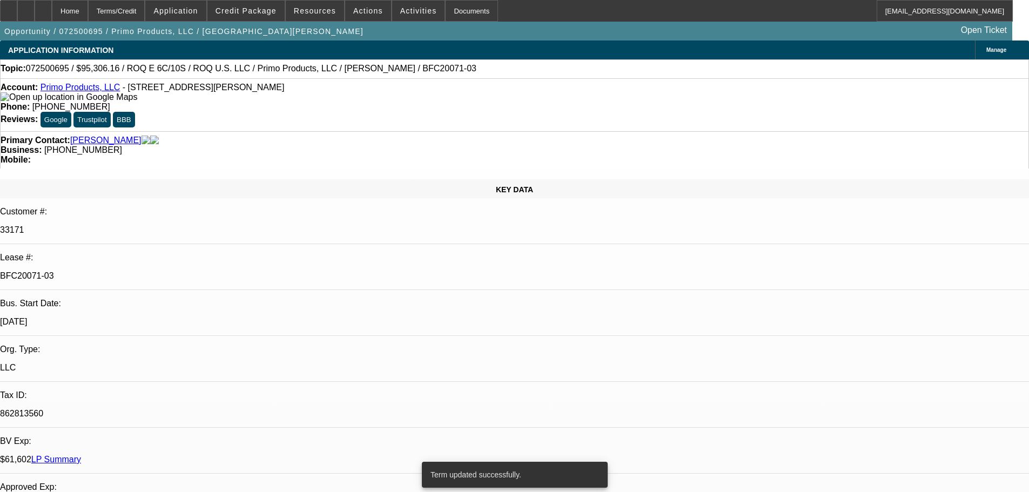
select select "0"
select select "2"
select select "0.1"
select select "4"
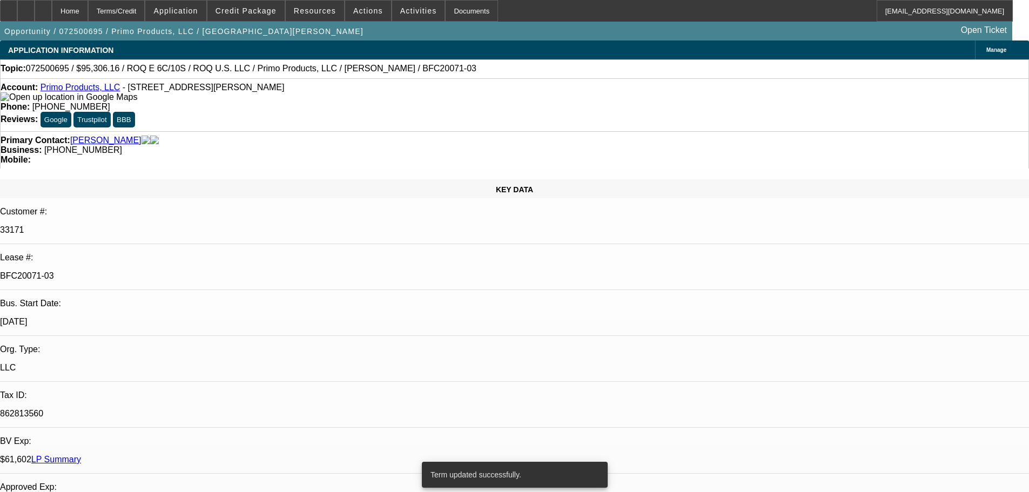
select select "0"
select select "2"
select select "0.1"
select select "4"
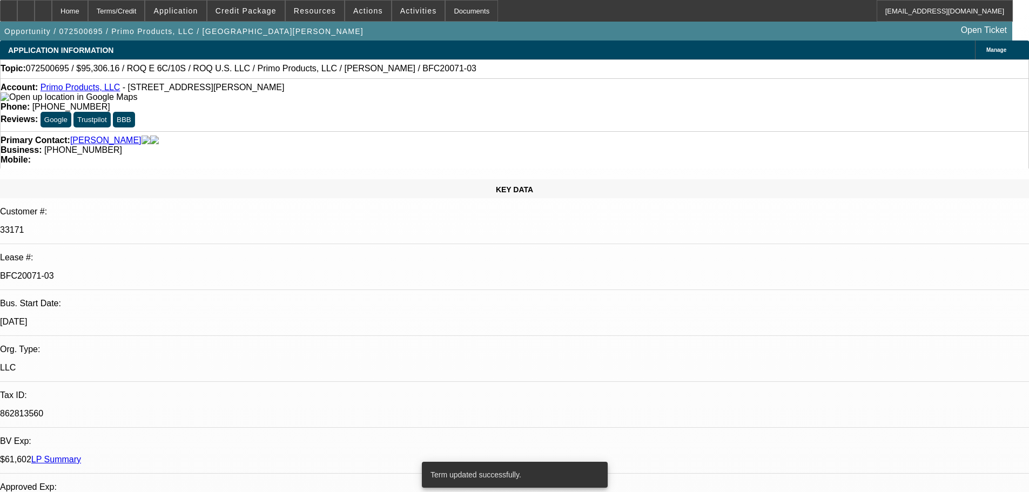
select select "0"
select select "2"
select select "0.1"
select select "4"
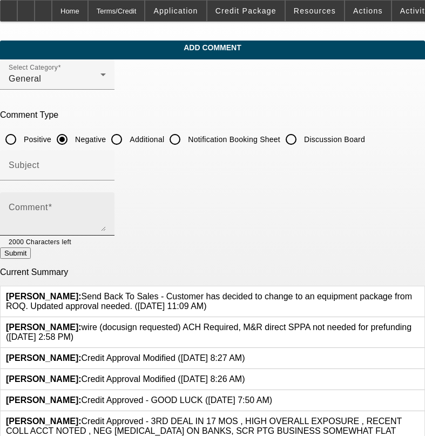
click at [80, 210] on textarea "Comment" at bounding box center [57, 218] width 97 height 26
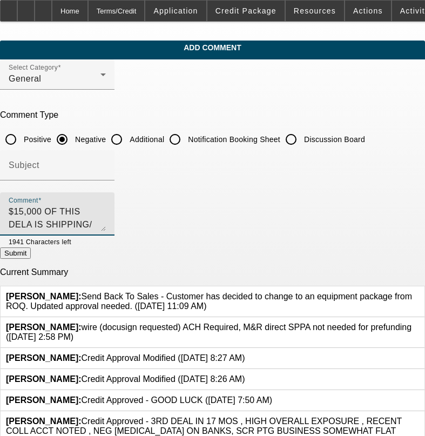
click at [27, 210] on textarea "$15,000 OF THIS DELA IS SHIPPING/ INSTALLATION AND TRAINING" at bounding box center [57, 218] width 97 height 26
click at [106, 210] on textarea "TYPICAL ROQ DEAL AS $15,000 OF THIS DELA IS SHIPPING/ INSTALLATION AND TRAINING" at bounding box center [57, 218] width 97 height 26
click at [106, 209] on textarea "TYPICAL ROQ DEAL AS $15,000 OF THIS DELA IS SHIPPING/ INSTALLATION AND TRAINING" at bounding box center [57, 218] width 97 height 26
click at [106, 210] on textarea "TYPICAL ROQ DEAL AS $15,000 OF THIS DEAL IS SHIPPING/ INSTALLATION AND TRAINING" at bounding box center [57, 218] width 97 height 26
type textarea "TYPICAL ROQ DEAL AS $15,000 OF THIS DEAL IS SHIPPING/ INSTALLATION AND TRAINING…"
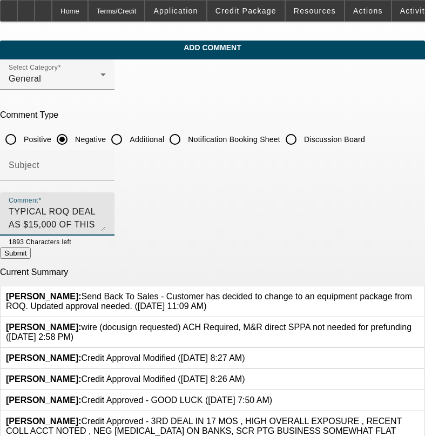
click at [31, 255] on button "Submit" at bounding box center [15, 253] width 31 height 11
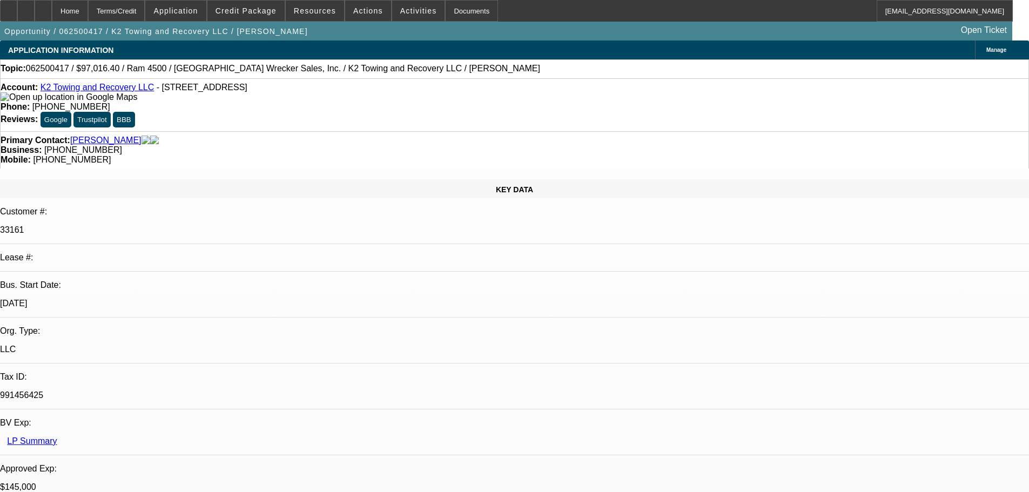
select select "0.1"
select select "2"
select select "0"
select select "6"
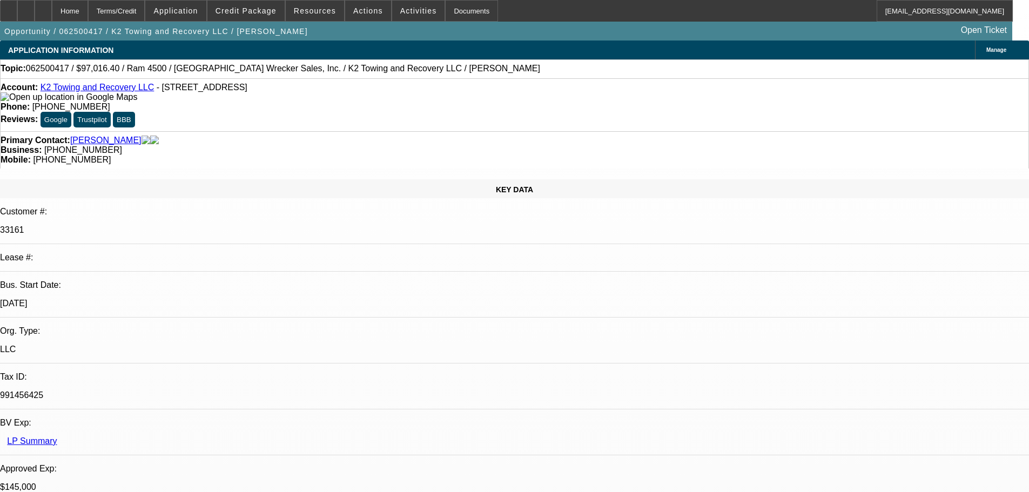
select select "0"
select select "2"
select select "0"
select select "6"
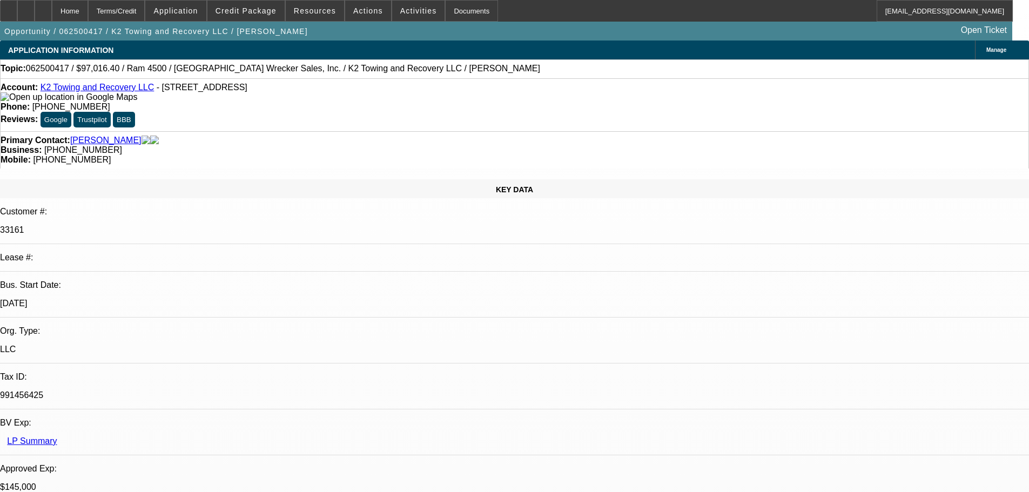
select select "0.1"
select select "2"
select select "0"
select select "6"
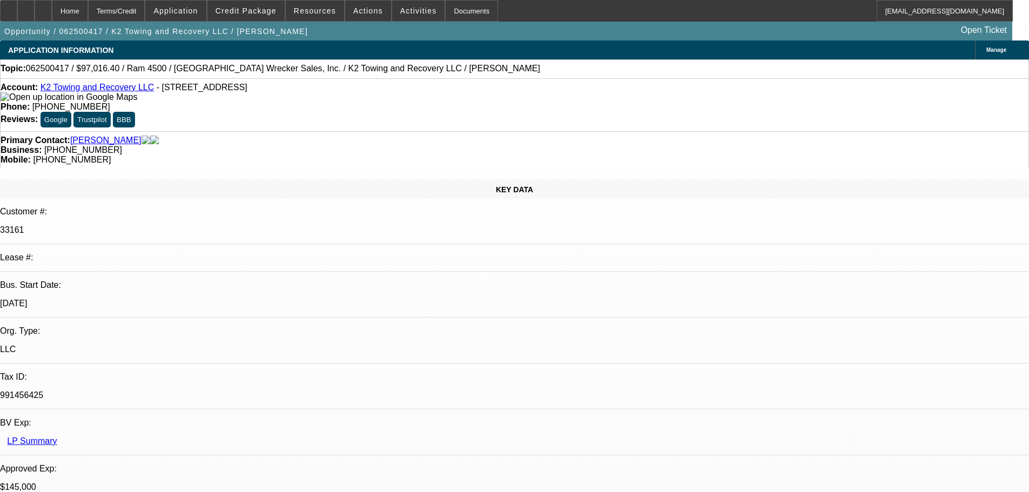
select select "0.1"
select select "2"
select select "0"
select select "6"
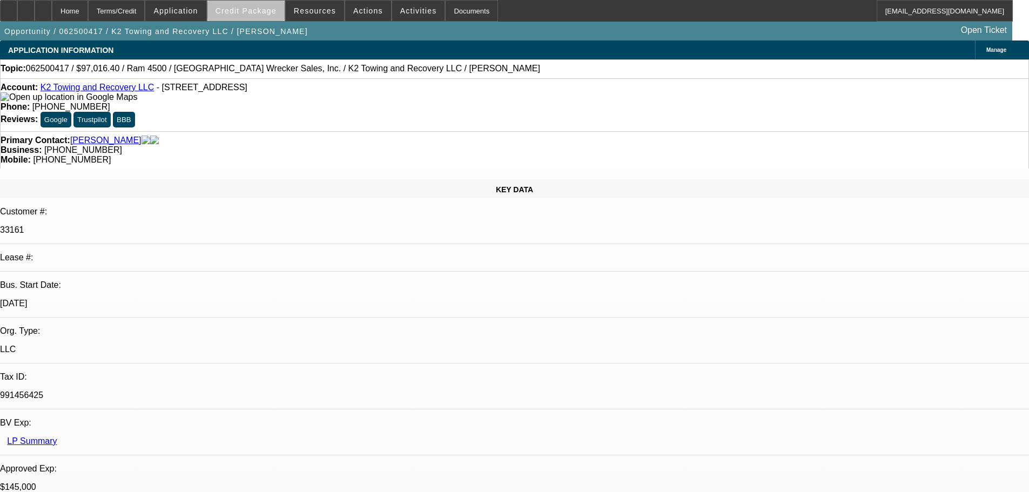
click at [267, 10] on span "Credit Package" at bounding box center [246, 10] width 61 height 9
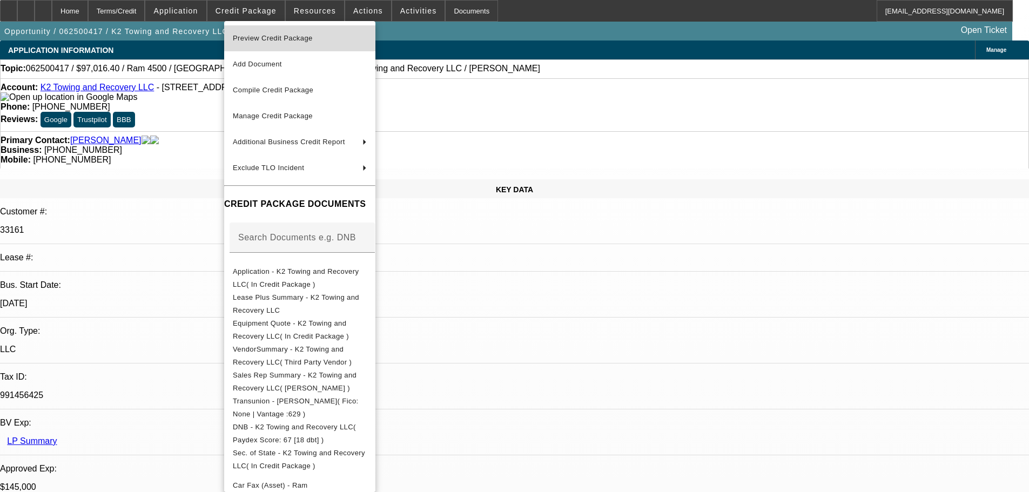
click at [278, 35] on span "Preview Credit Package" at bounding box center [273, 38] width 80 height 8
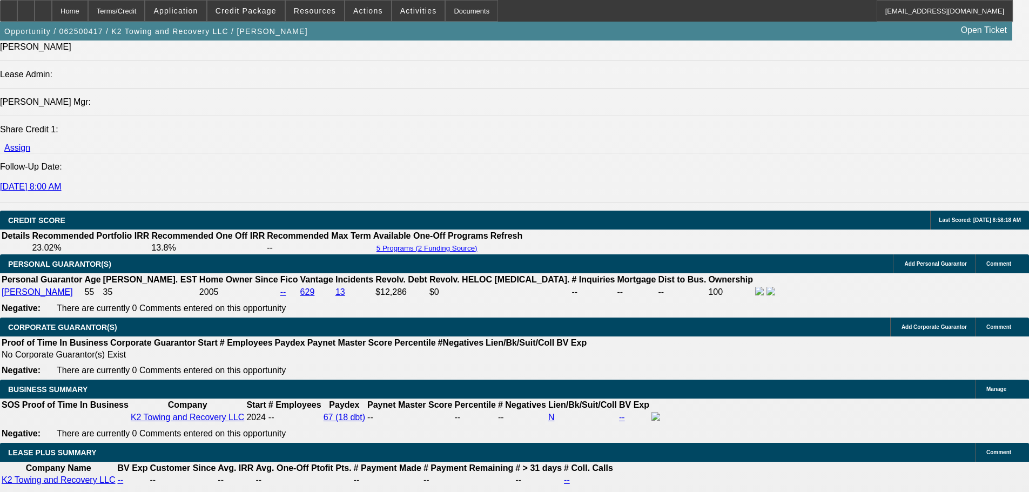
scroll to position [1289, 0]
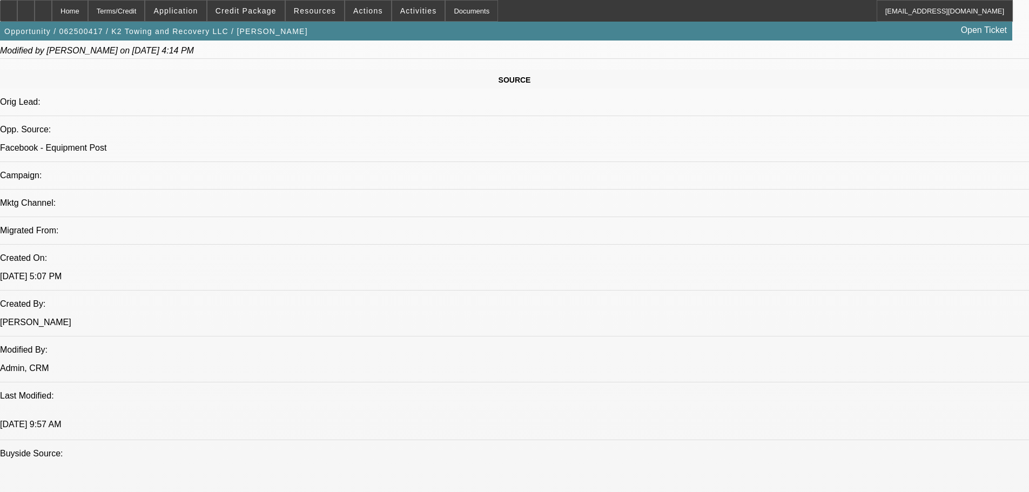
scroll to position [209, 0]
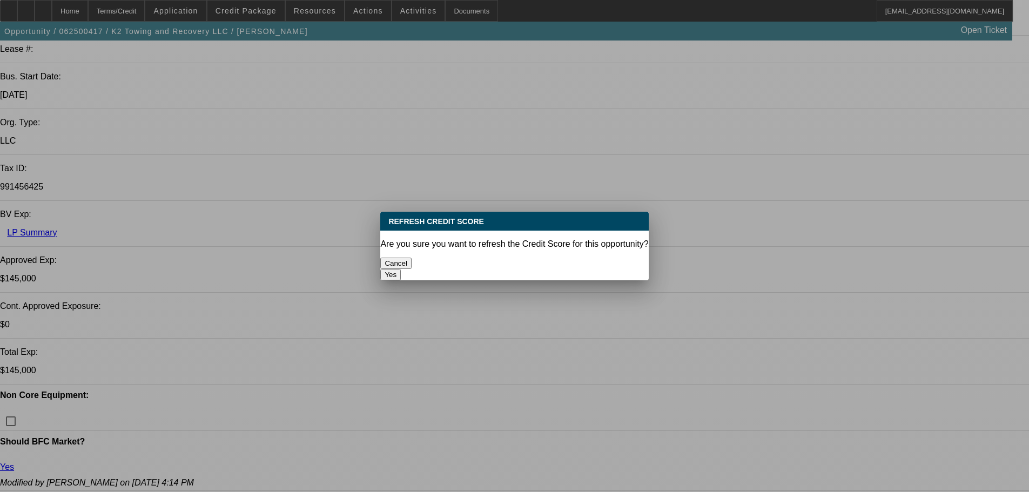
click at [401, 269] on button "Yes" at bounding box center [390, 274] width 21 height 11
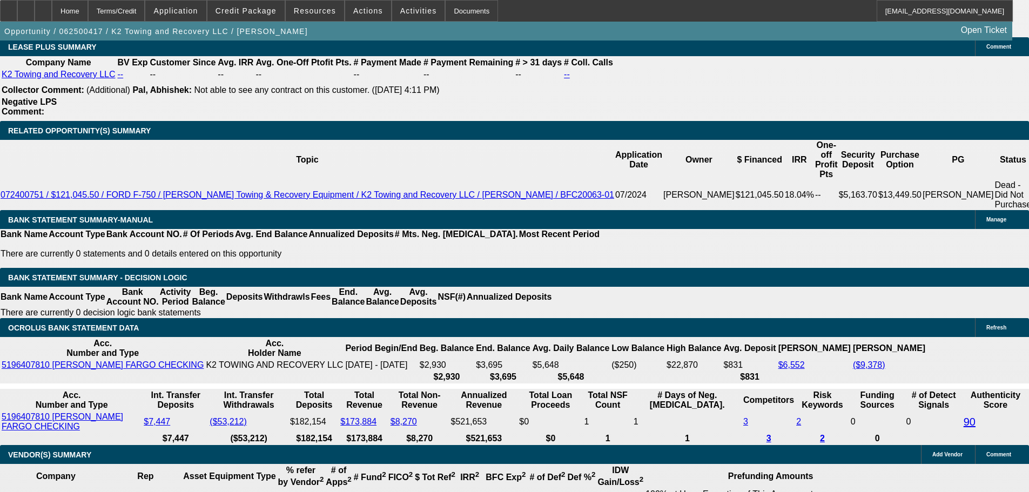
scroll to position [2154, 0]
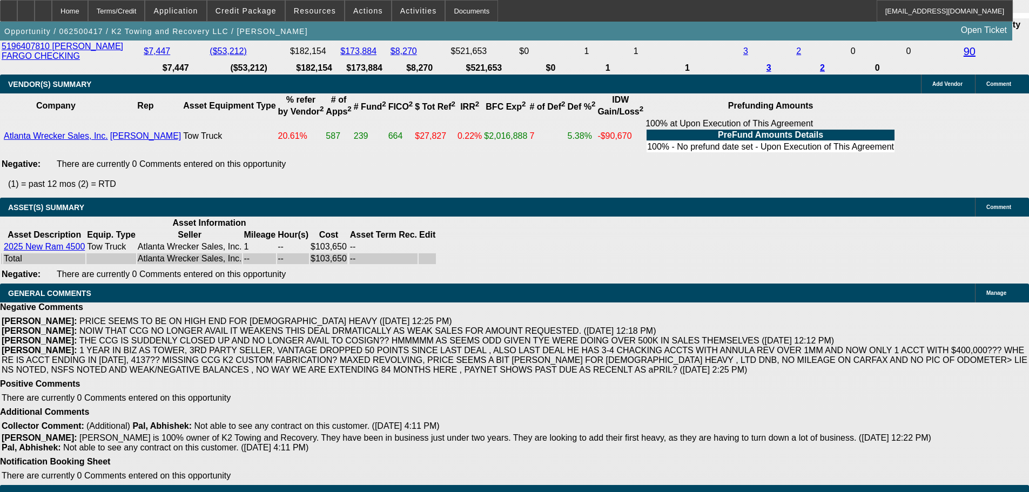
select select "5"
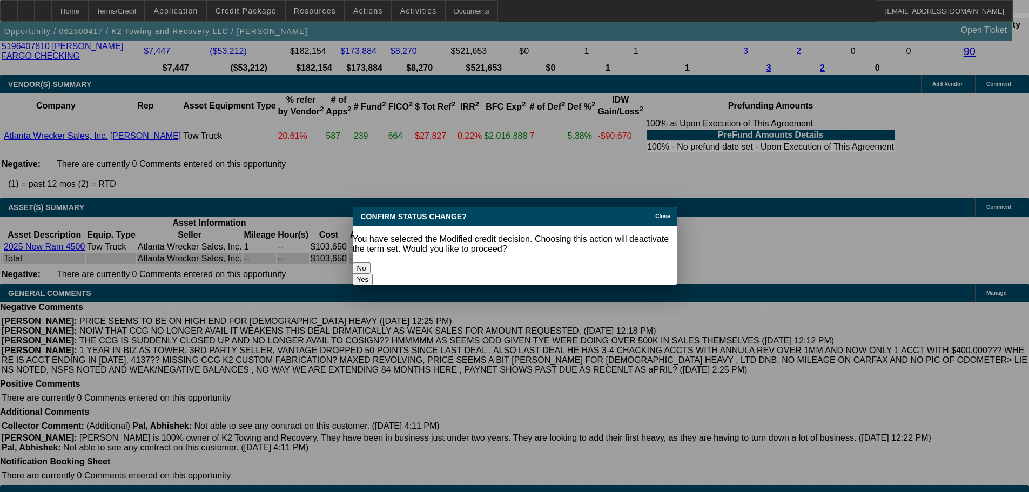
scroll to position [0, 0]
click at [373, 274] on button "Yes" at bounding box center [363, 279] width 21 height 11
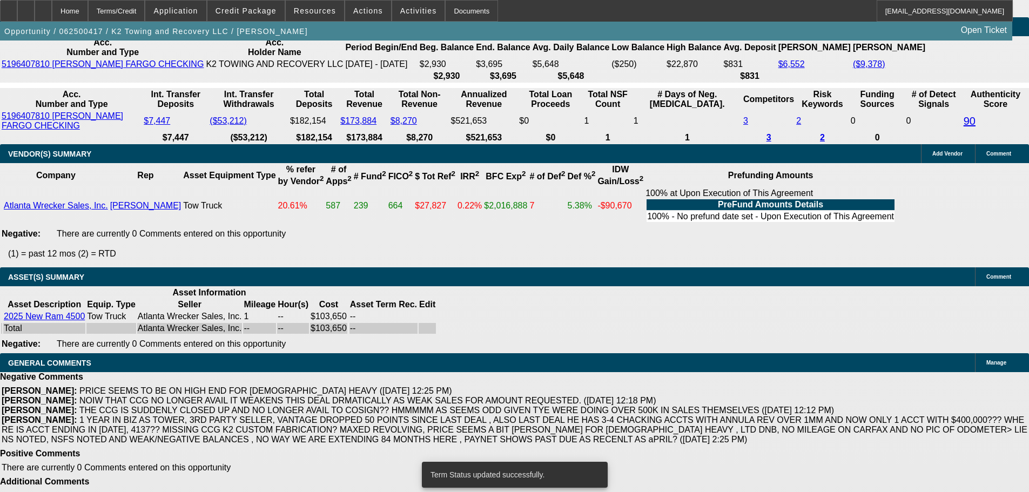
scroll to position [2130, 0]
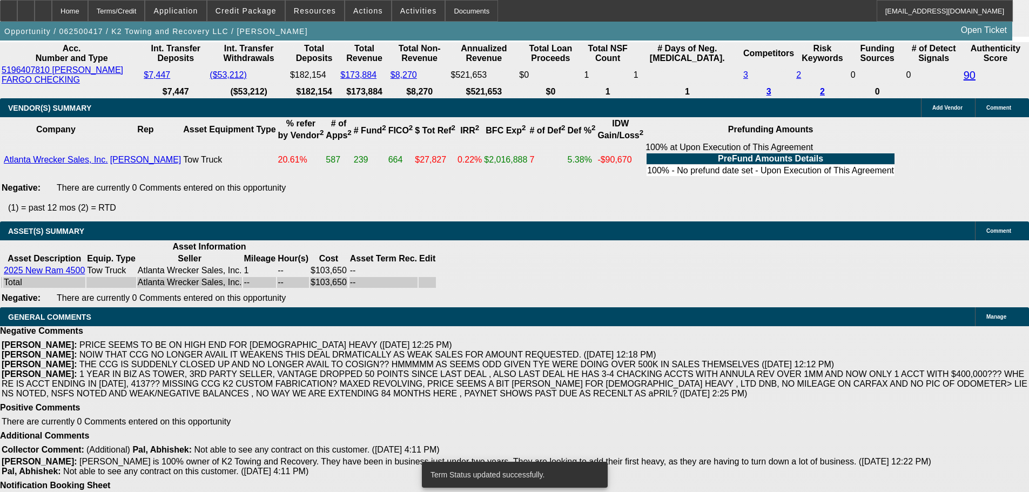
select select "0.1"
select select "2"
select select "0"
select select "6"
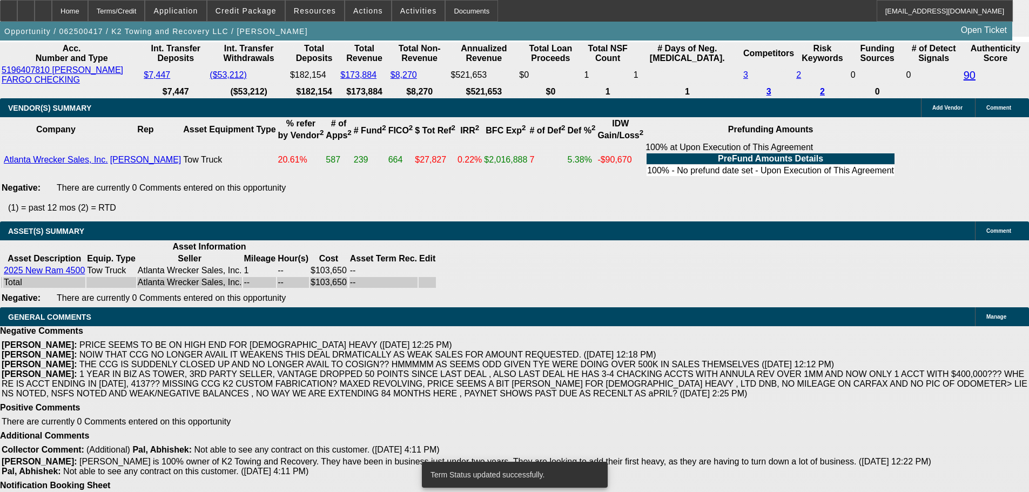
select select "0.1"
select select "2"
select select "0"
select select "6"
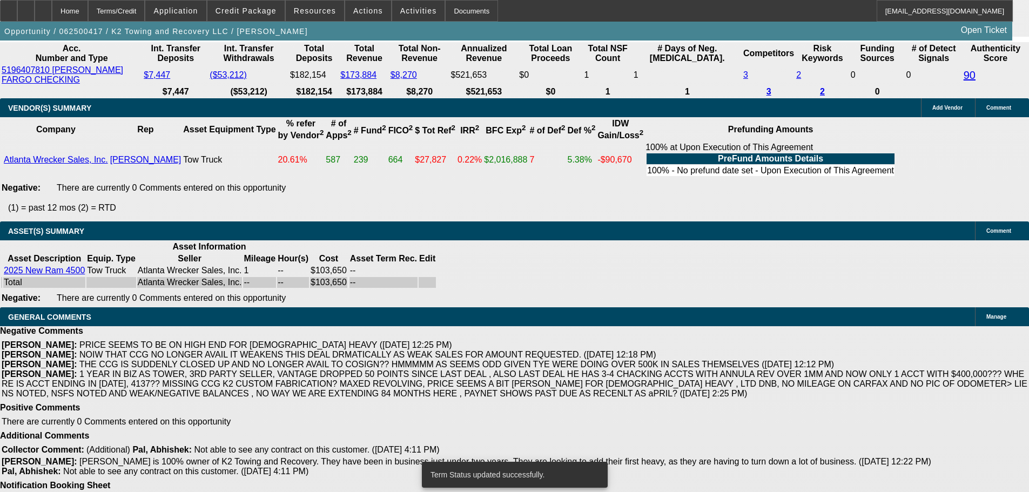
select select "0"
select select "2"
select select "0"
select select "6"
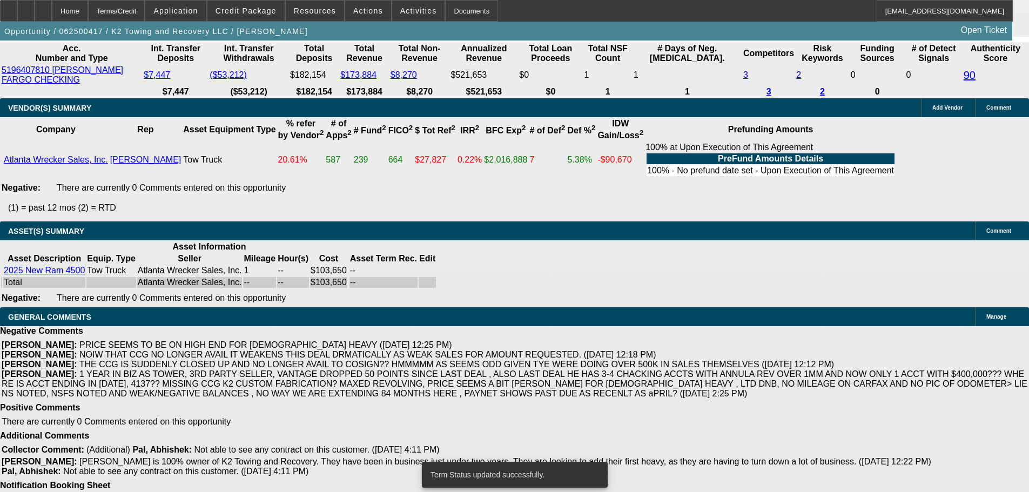
select select "0.1"
select select "2"
select select "0"
select select "6"
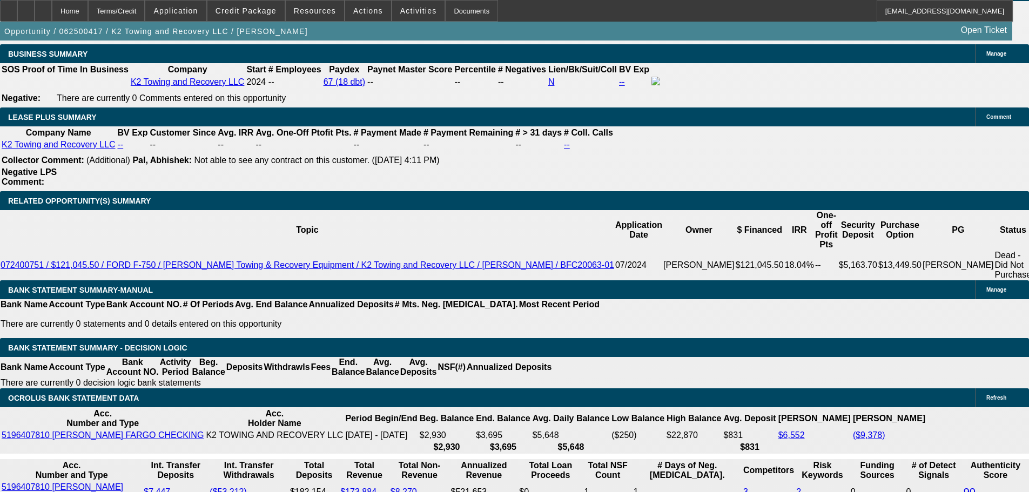
scroll to position [1698, 0]
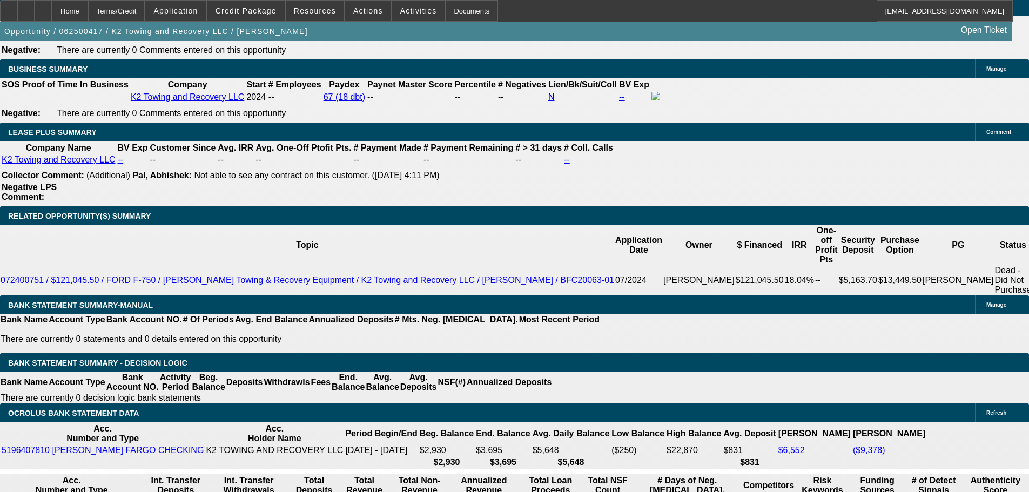
drag, startPoint x: 185, startPoint y: 251, endPoint x: 255, endPoint y: 241, distance: 70.5
type input "$12,796.00"
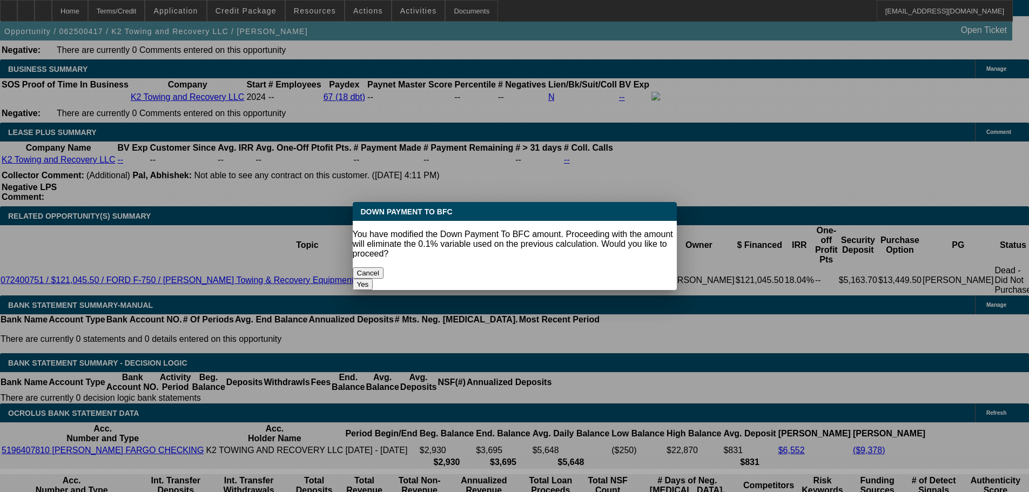
click at [373, 279] on button "Yes" at bounding box center [363, 284] width 21 height 11
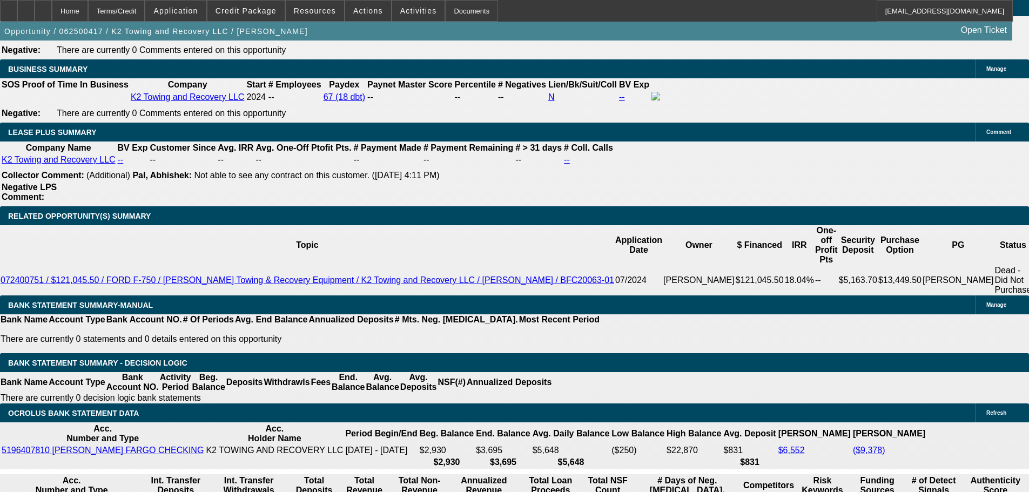
select select "0"
type input "UNKNOWN"
type input "$2,619.42"
type input "$5,238.84"
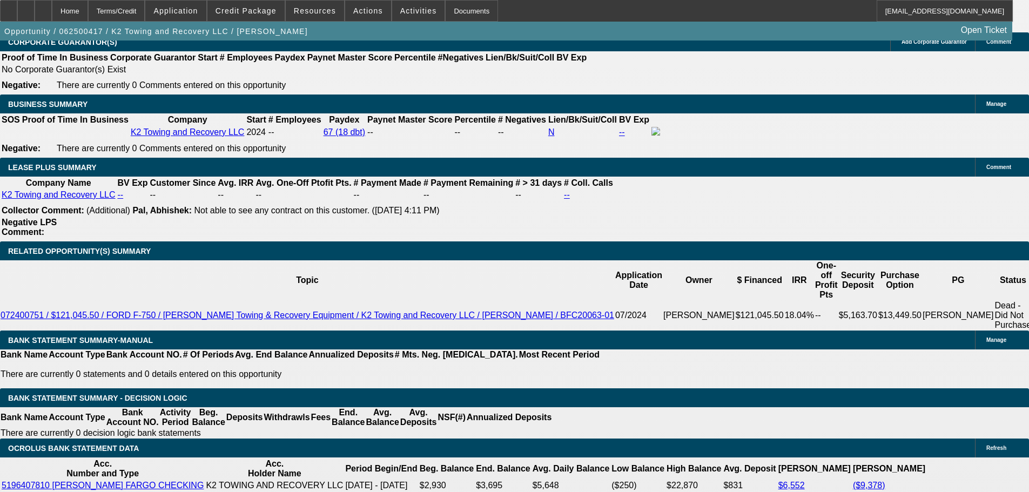
scroll to position [1644, 0]
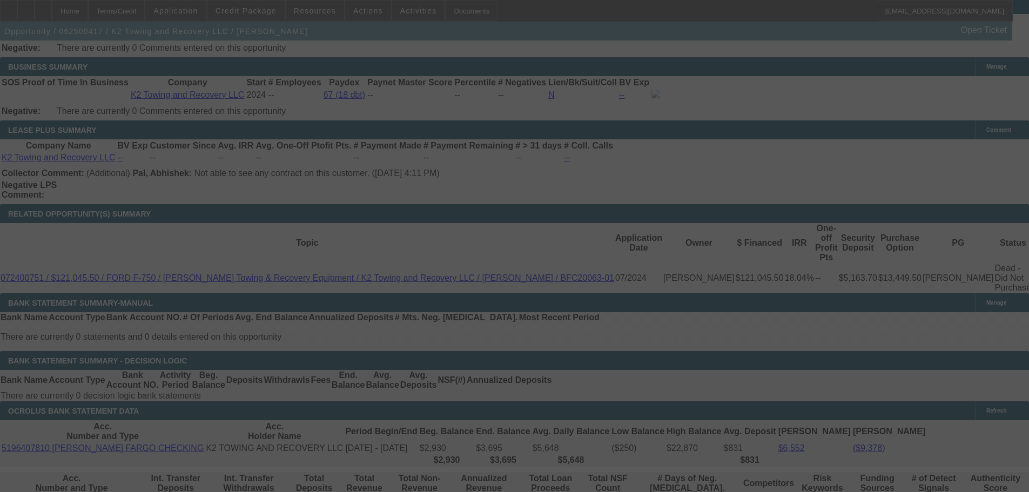
scroll to position [1806, 0]
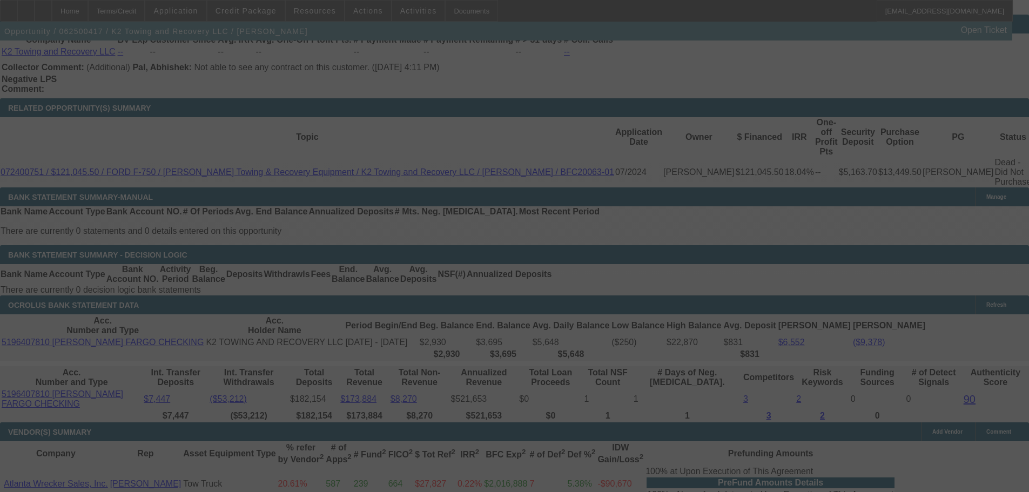
select select "0"
select select "2"
select select "0"
select select "6"
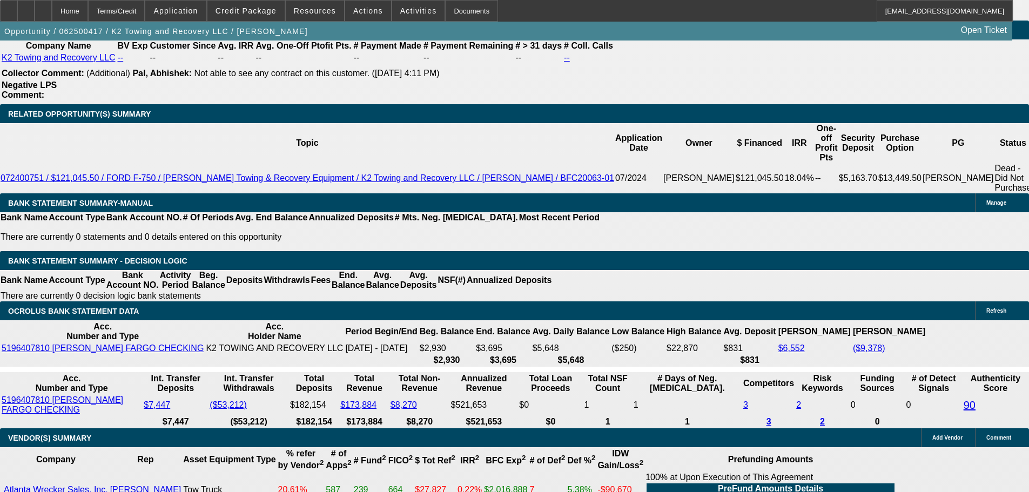
scroll to position [2154, 0]
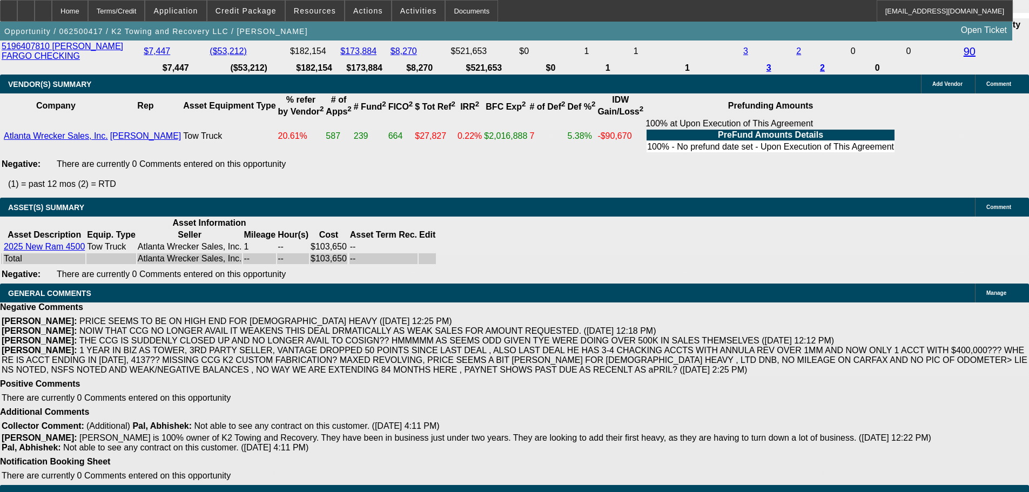
select select "3"
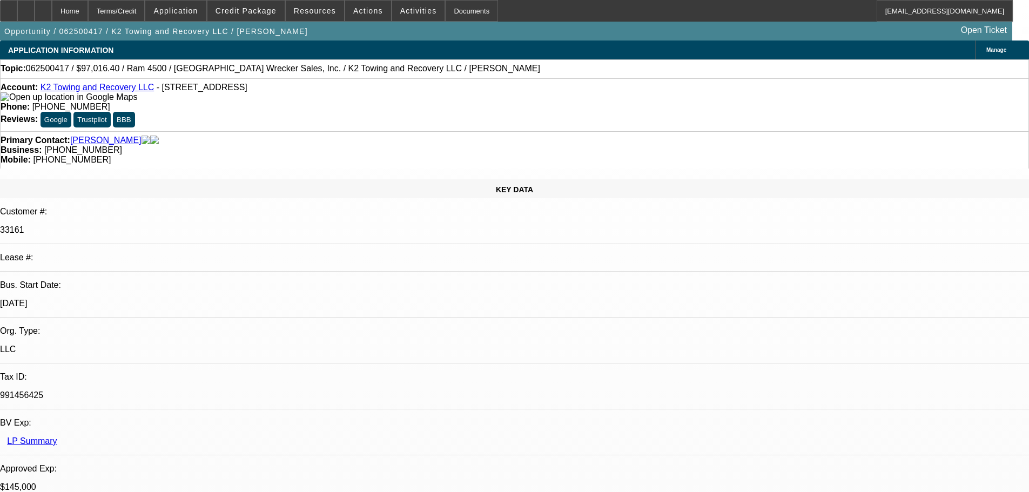
scroll to position [324, 0]
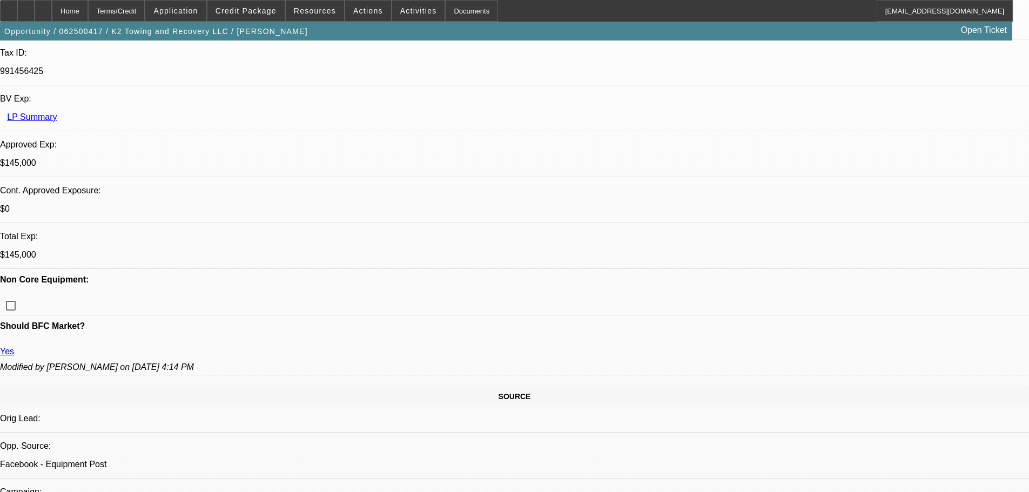
type textarea "HERES THE APPROVAL FOR THE NEW DODGE- GPS REQUIRED TO BE INSTALLED AT VENDORS L…"
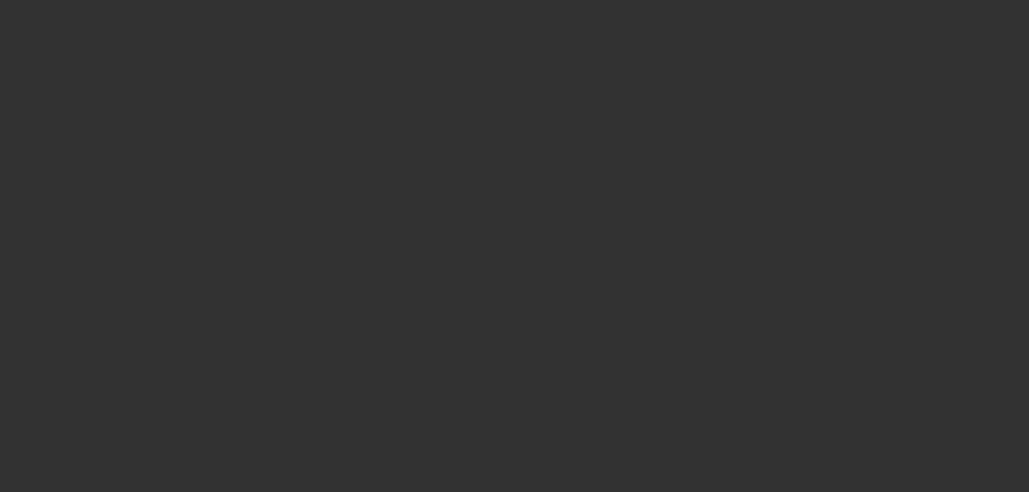
scroll to position [0, 0]
select select "0"
select select "2"
select select "0"
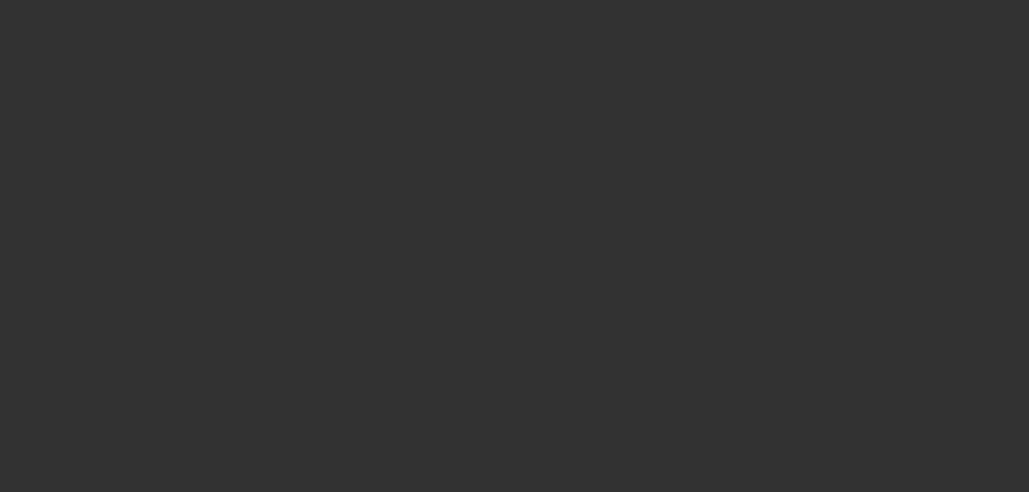
select select "6"
select select "0.1"
select select "2"
select select "0"
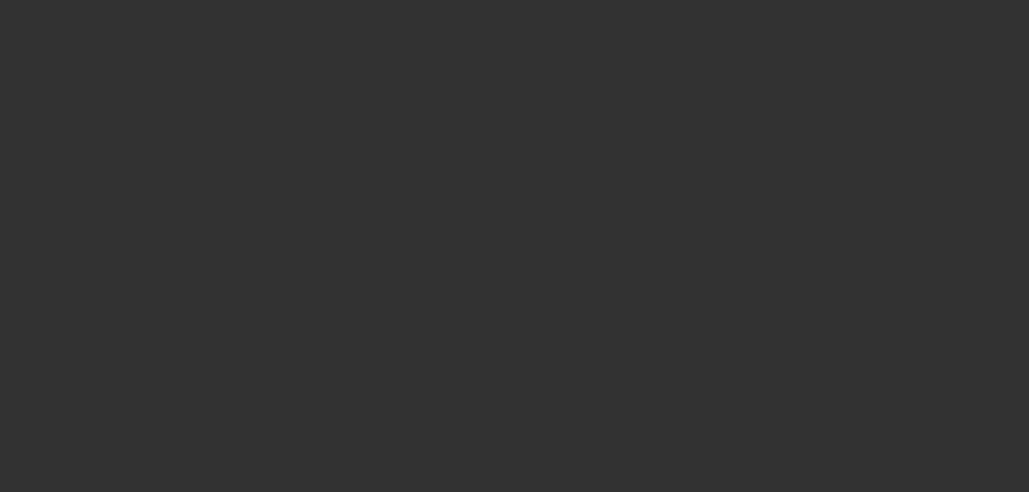
select select "6"
select select "0"
select select "2"
select select "0"
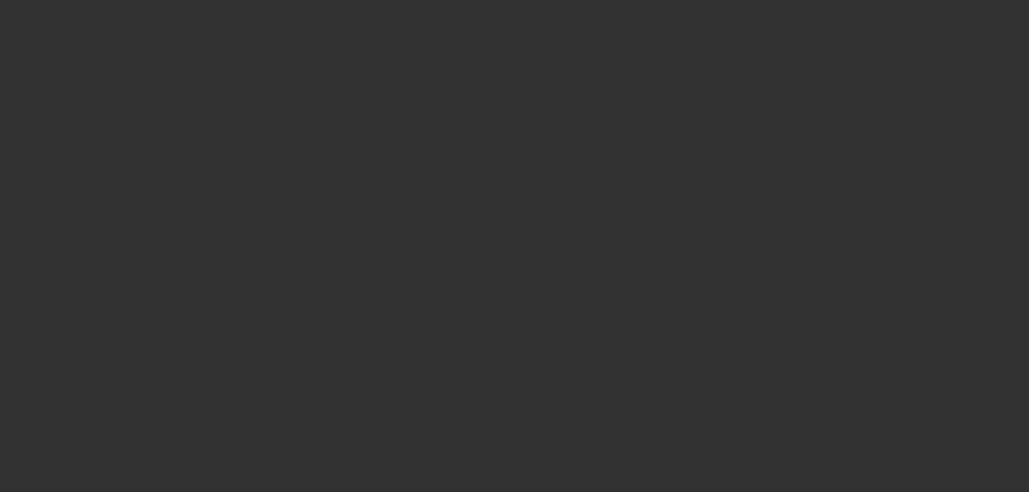
select select "6"
select select "0.1"
select select "2"
select select "0"
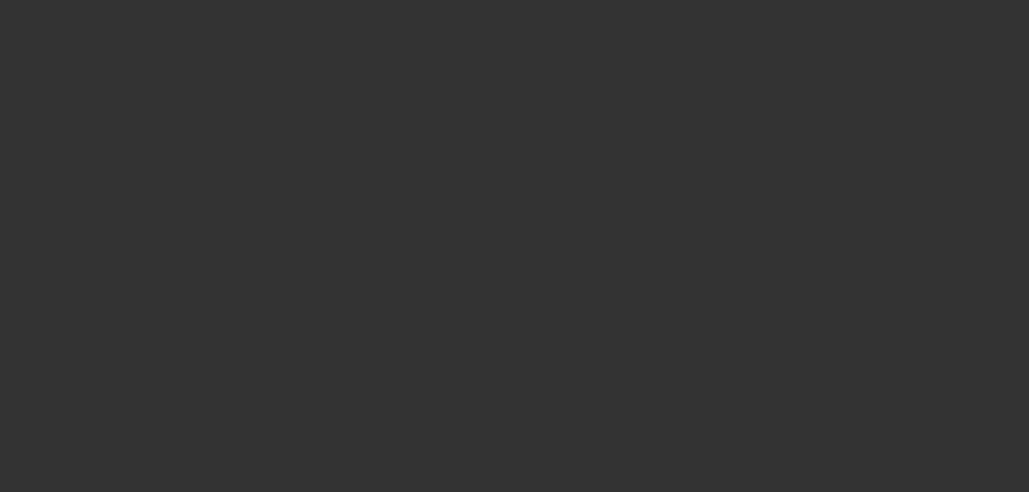
select select "6"
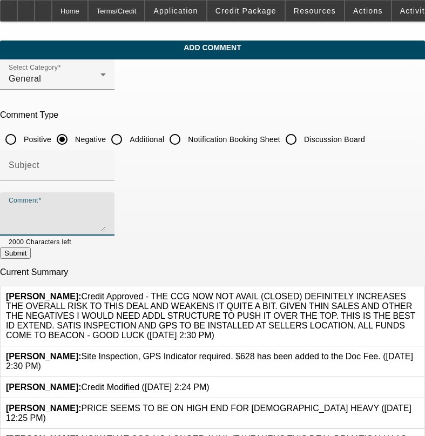
click at [106, 210] on textarea "Comment" at bounding box center [57, 218] width 97 height 26
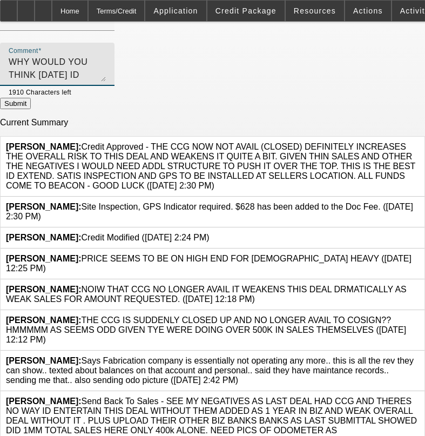
scroll to position [162, 0]
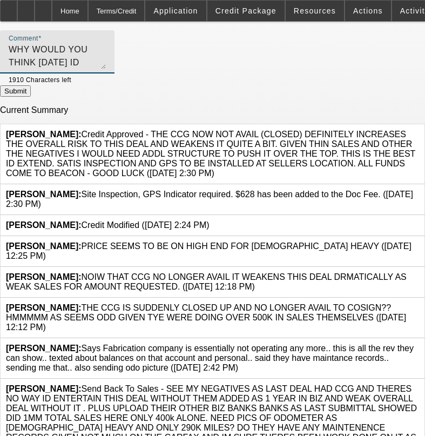
type textarea "WHY WOULD YOU THINK [DATE] ID LOWER THE DP GIVEN ALL MY PRIOR CONCERNS/ NEGATIV…"
click at [31, 86] on button "Submit" at bounding box center [15, 90] width 31 height 11
